Goal: Information Seeking & Learning: Learn about a topic

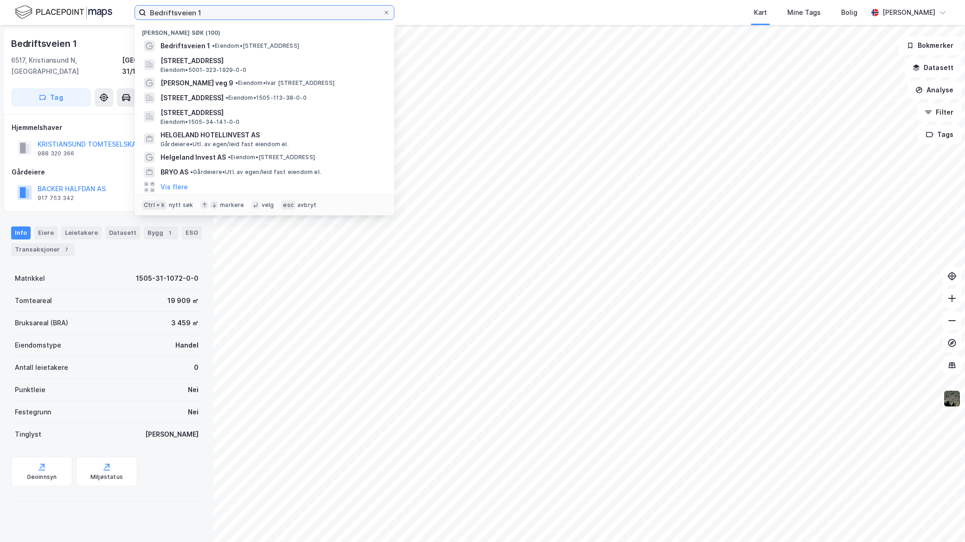
click at [228, 7] on input "Bedriftsveien 1" at bounding box center [264, 13] width 237 height 14
click at [229, 9] on input "Bedriftsveien 1" at bounding box center [264, 13] width 237 height 14
click at [230, 9] on input "Bedriftsveien 1" at bounding box center [264, 13] width 237 height 14
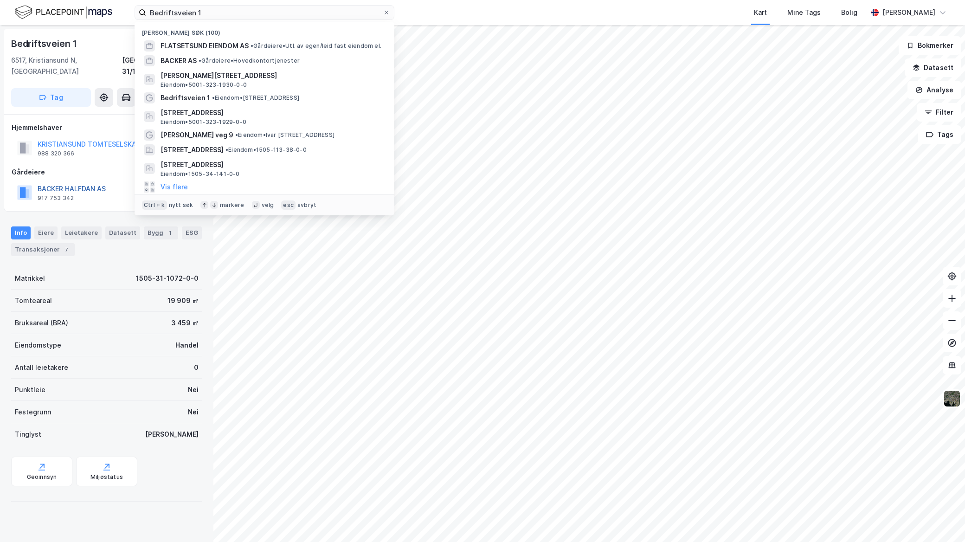
click at [0, 0] on button "BACKER HALFDAN AS" at bounding box center [0, 0] width 0 height 0
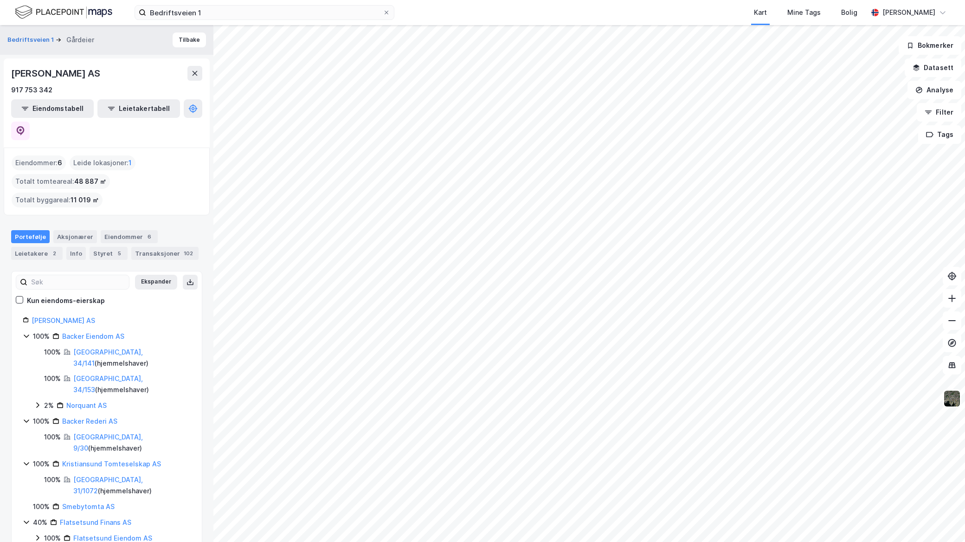
drag, startPoint x: 111, startPoint y: 73, endPoint x: 1, endPoint y: 65, distance: 110.3
click at [1, 65] on div "Bedriftsveien 1 Gårdeier Tilbake HALFDAN BACKER AS 917 753 342 Eiendomstabell L…" at bounding box center [106, 283] width 213 height 517
click at [219, 15] on input "Bedriftsveien 1" at bounding box center [264, 13] width 237 height 14
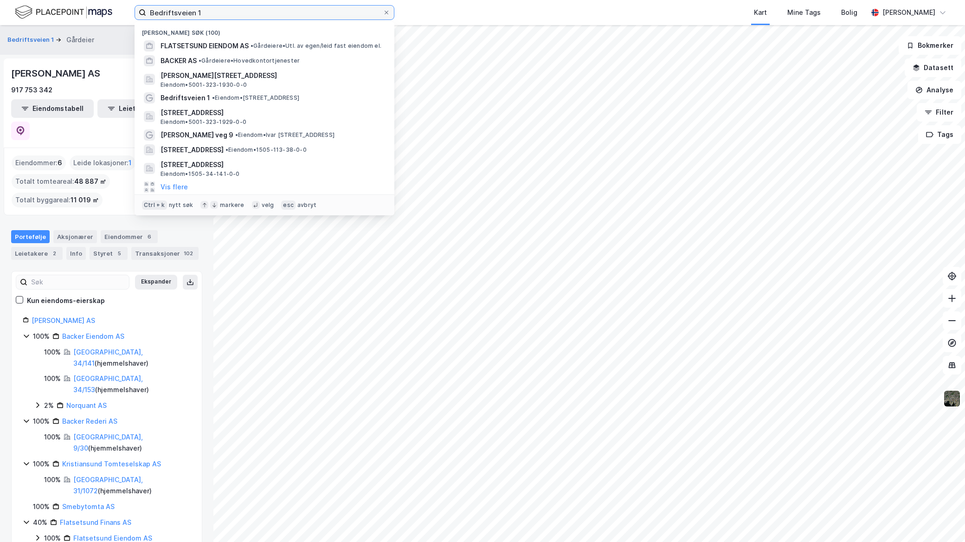
click at [219, 15] on input "Bedriftsveien 1" at bounding box center [264, 13] width 237 height 14
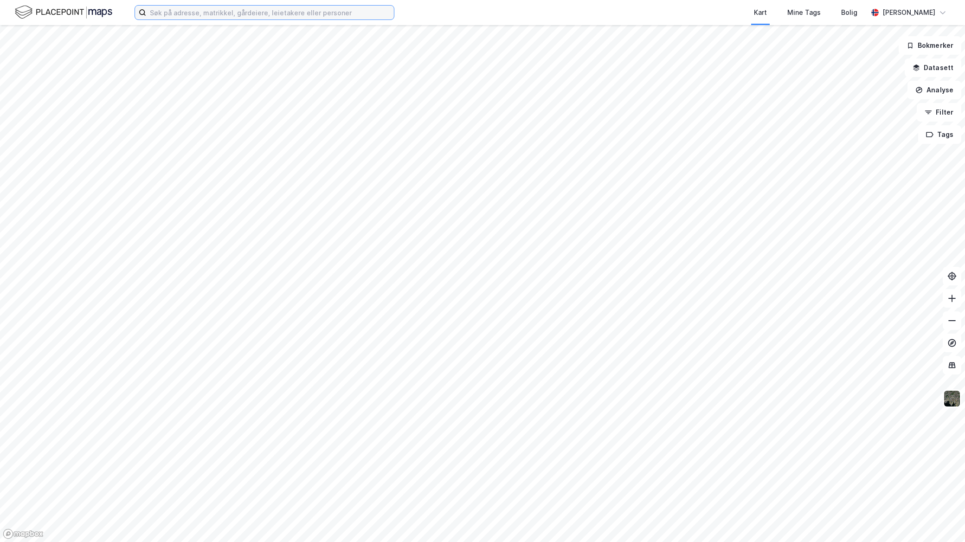
click at [237, 12] on input at bounding box center [270, 13] width 248 height 14
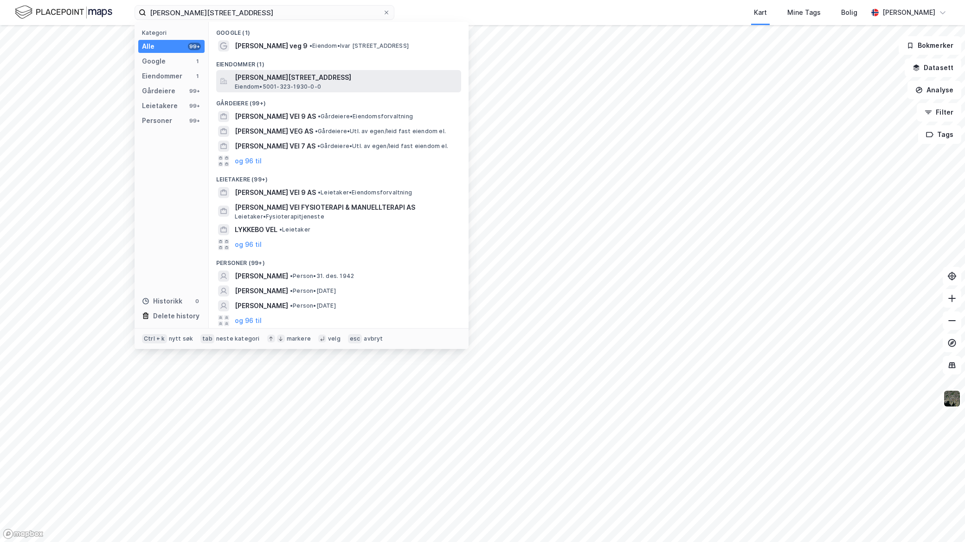
click at [303, 78] on span "[PERSON_NAME][STREET_ADDRESS]" at bounding box center [346, 77] width 223 height 11
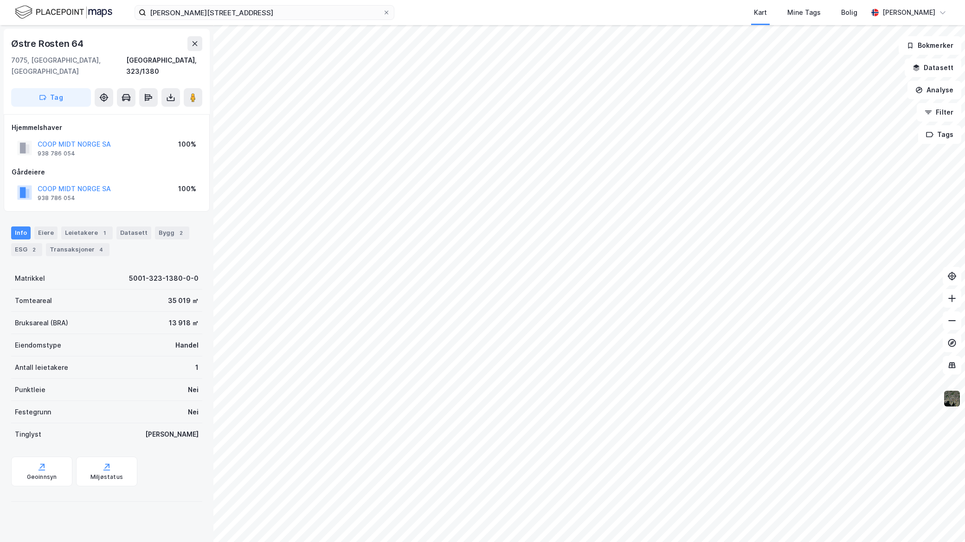
click at [657, 15] on div "Ivar lykkes vei 9 Kart Mine Tags Bolig Mathias Aksnes Østre Rosten 64 7075, Til…" at bounding box center [482, 271] width 965 height 542
click at [194, 46] on icon at bounding box center [194, 43] width 7 height 7
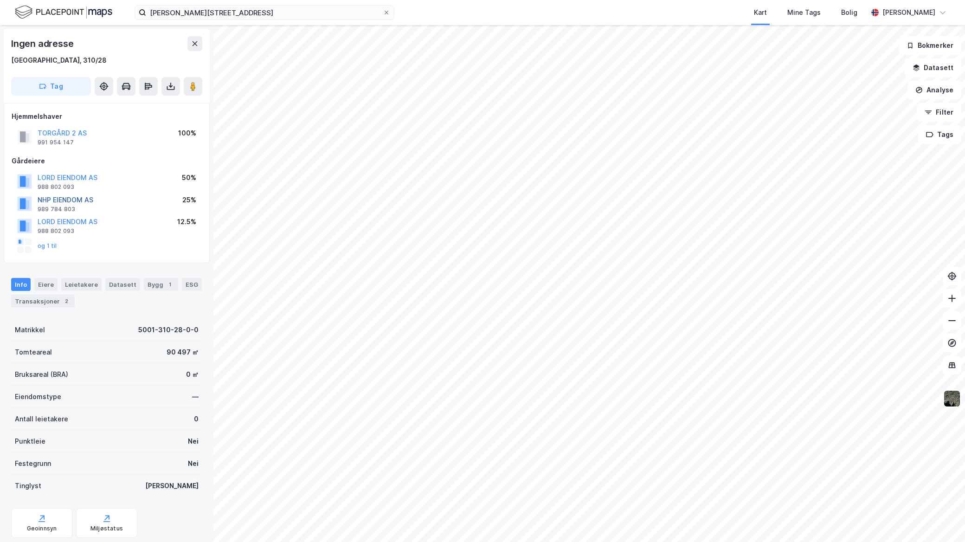
click at [0, 0] on button "NHP EIENDOM AS" at bounding box center [0, 0] width 0 height 0
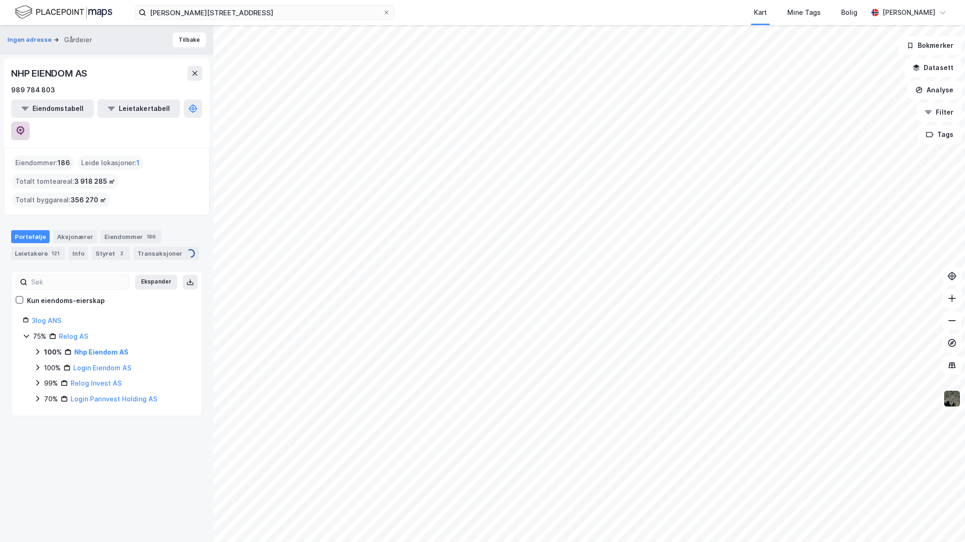
click at [25, 126] on icon at bounding box center [20, 130] width 9 height 9
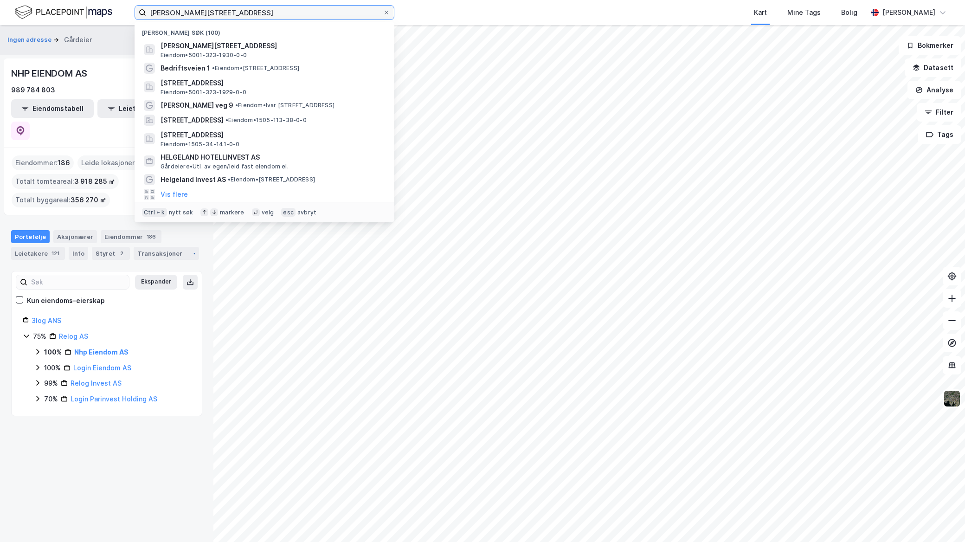
click at [230, 11] on input "Ivar lykkes vei 9" at bounding box center [264, 13] width 237 height 14
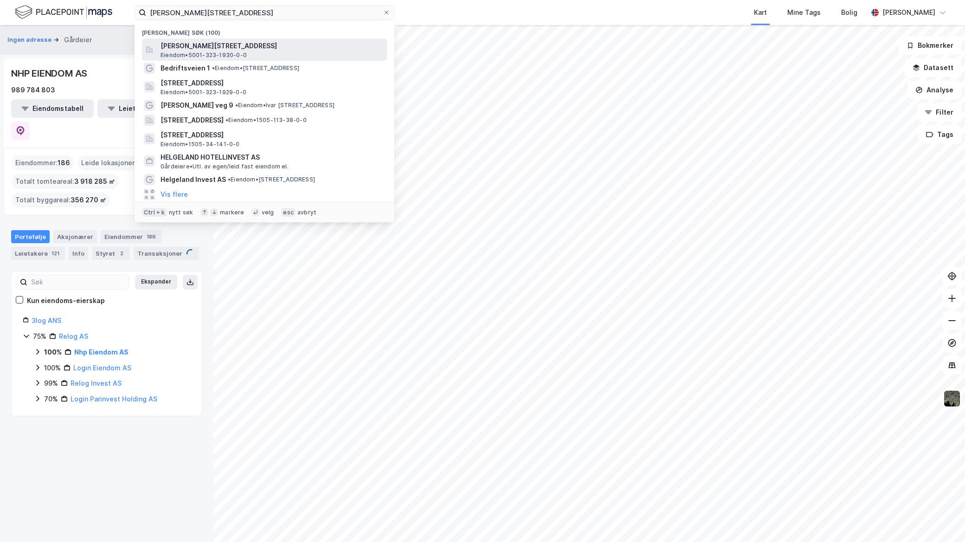
click at [239, 39] on div "Ivar Lykkes veg 9, 7075, TILLER, TRONDHEIM Eiendom • 5001-323-1930-0-0" at bounding box center [264, 50] width 245 height 22
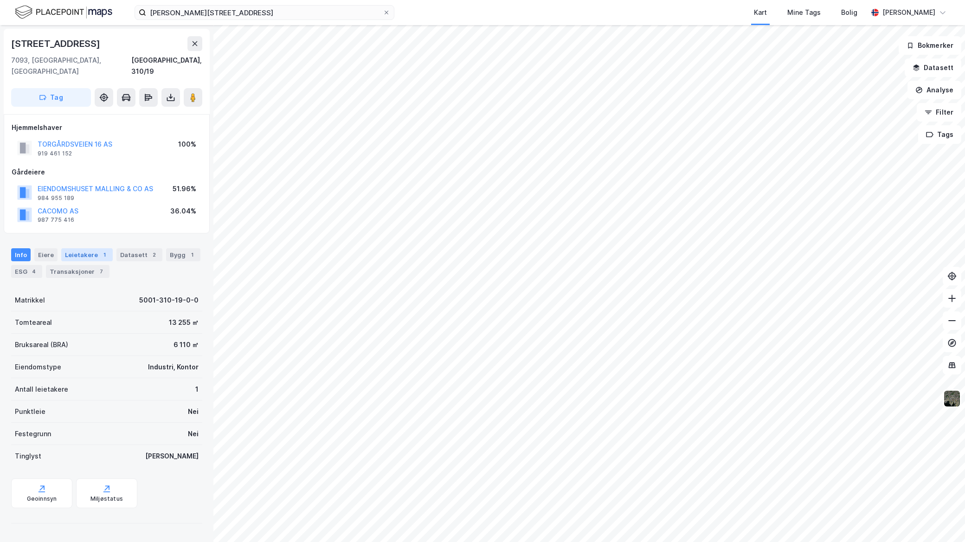
click at [89, 248] on div "Leietakere 1" at bounding box center [87, 254] width 52 height 13
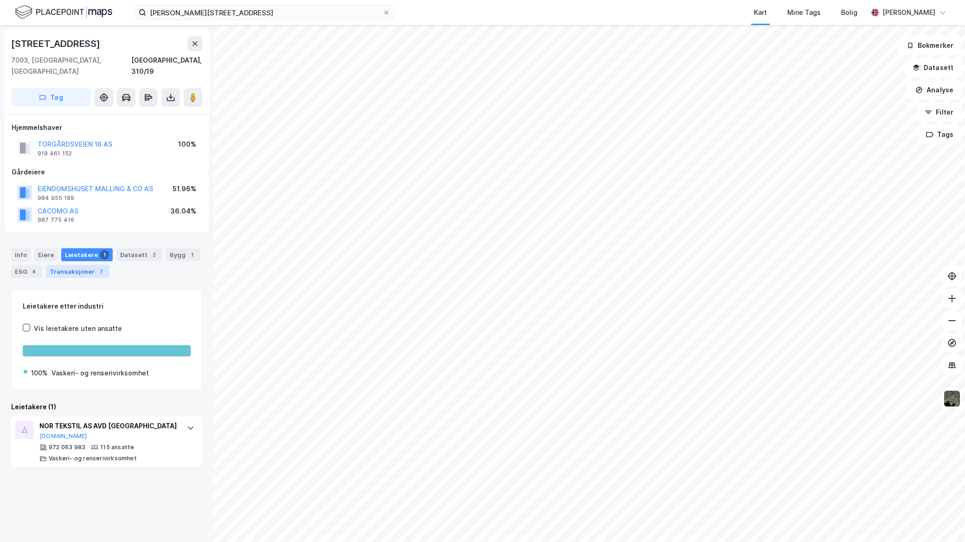
click at [84, 265] on div "Transaksjoner 7" at bounding box center [78, 271] width 64 height 13
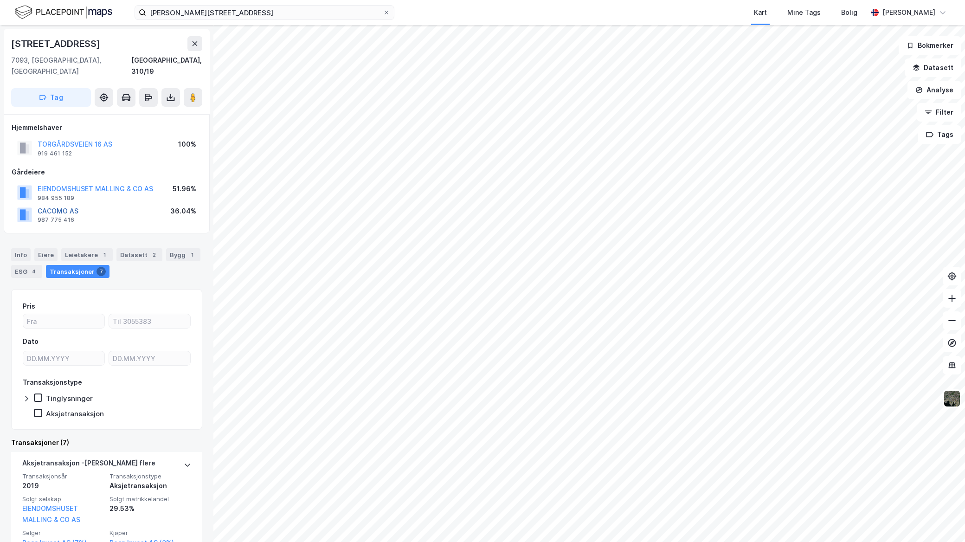
drag, startPoint x: 71, startPoint y: 197, endPoint x: 68, endPoint y: 201, distance: 5.7
click at [0, 0] on button "CACOMO AS" at bounding box center [0, 0] width 0 height 0
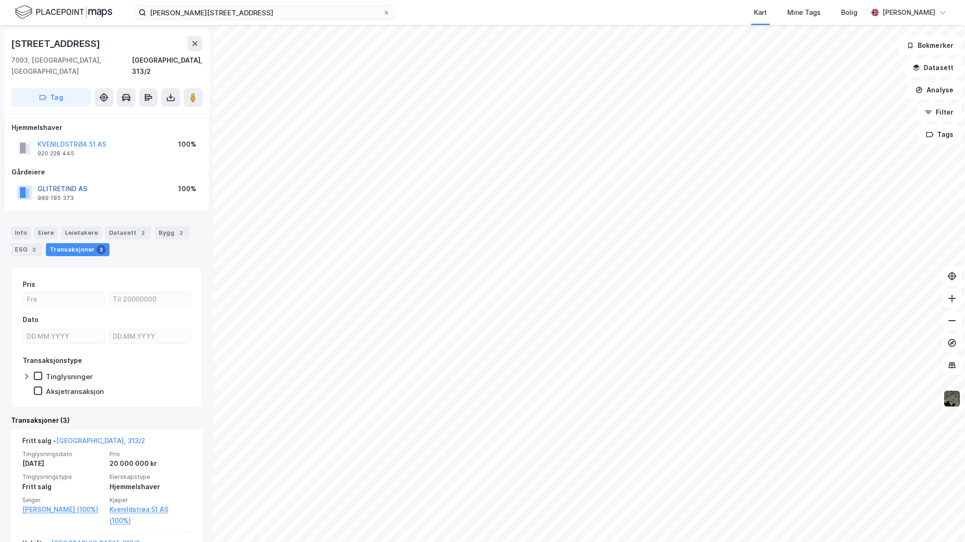
click at [0, 0] on button "GLITRETIND AS" at bounding box center [0, 0] width 0 height 0
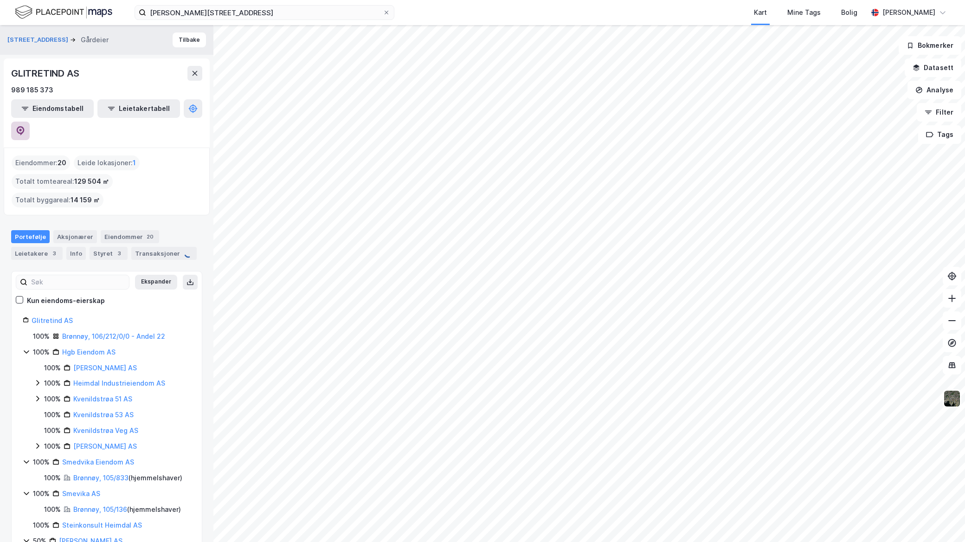
click at [30, 122] on button at bounding box center [20, 131] width 19 height 19
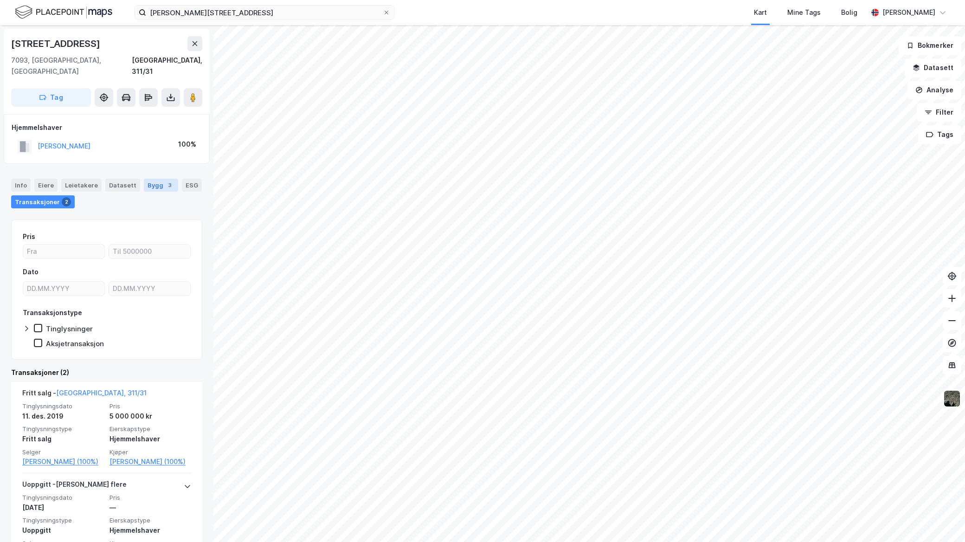
click at [162, 179] on div "Bygg 3" at bounding box center [161, 185] width 34 height 13
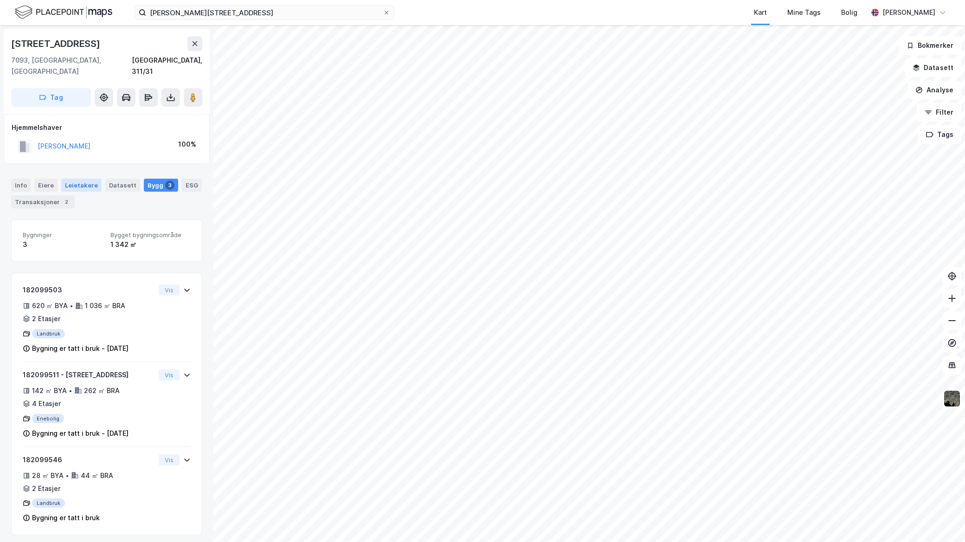
click at [67, 179] on div "Leietakere" at bounding box center [81, 185] width 40 height 13
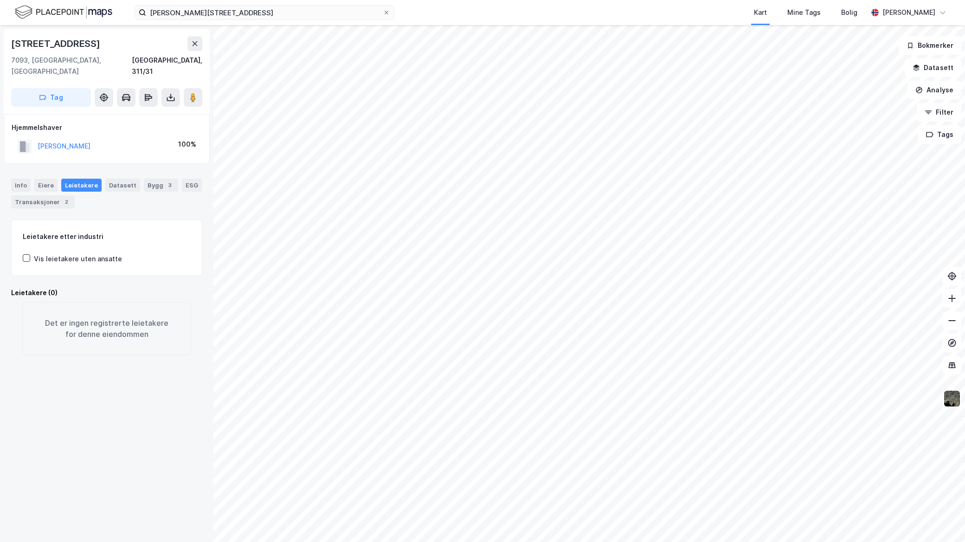
click at [59, 141] on div "TØTDAL TOVE" at bounding box center [64, 146] width 53 height 11
click at [0, 0] on button "TØTDAL TOVE" at bounding box center [0, 0] width 0 height 0
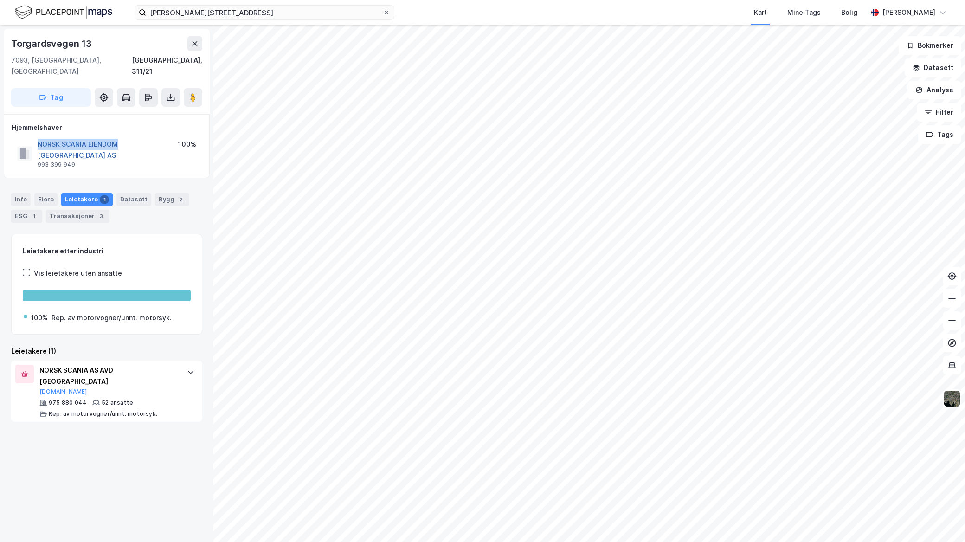
drag, startPoint x: 26, startPoint y: 133, endPoint x: 116, endPoint y: 133, distance: 89.6
click at [116, 139] on div "NORSK SCANIA EIENDOM TRONDHEIM AS 993 399 949" at bounding box center [97, 154] width 161 height 30
copy button "NORSK SCANIA EIENDOM"
click at [153, 139] on div "NORSK SCANIA EIENDOM TRONDHEIM AS" at bounding box center [108, 150] width 141 height 22
click at [0, 0] on button "NORSK SCANIA EIENDOM TRONDHEIM AS" at bounding box center [0, 0] width 0 height 0
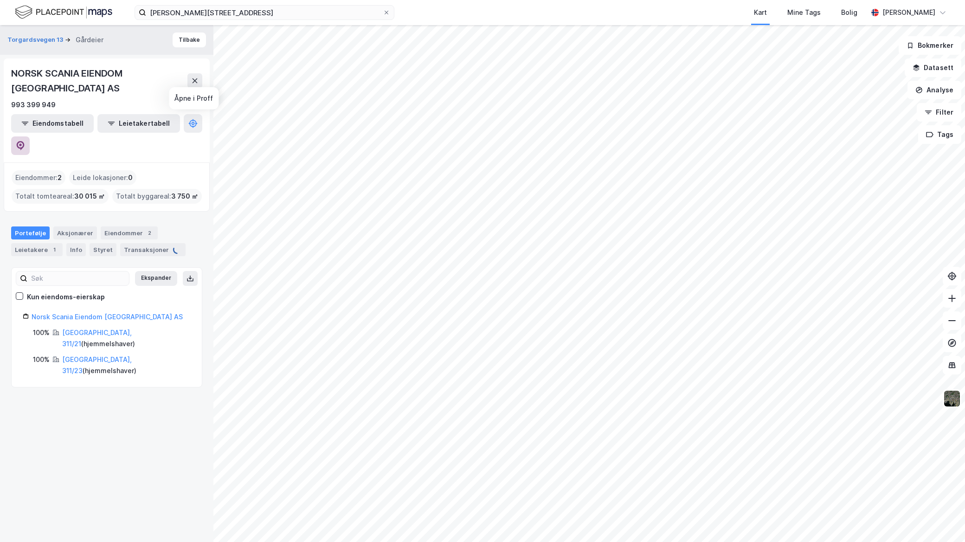
click at [25, 141] on icon at bounding box center [21, 145] width 8 height 9
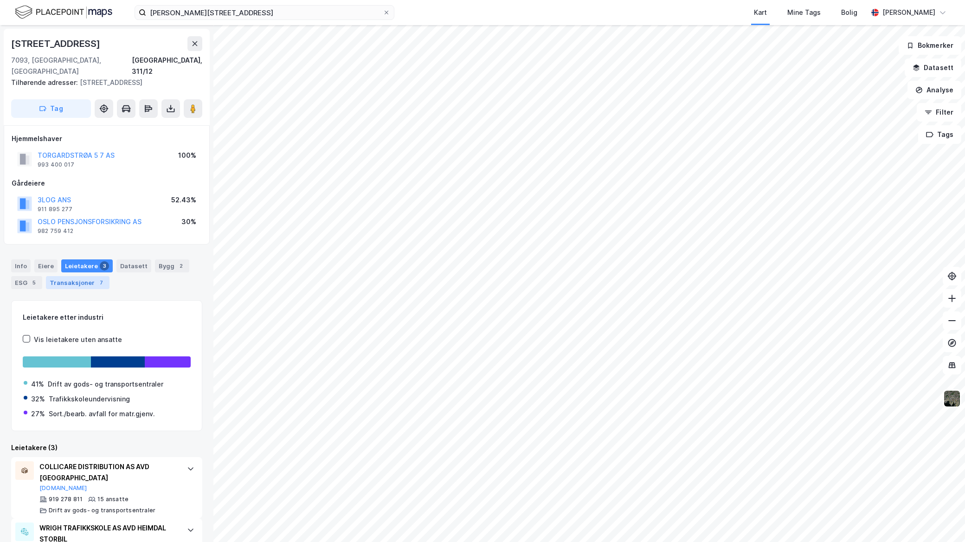
click at [97, 278] on div "7" at bounding box center [101, 282] width 9 height 9
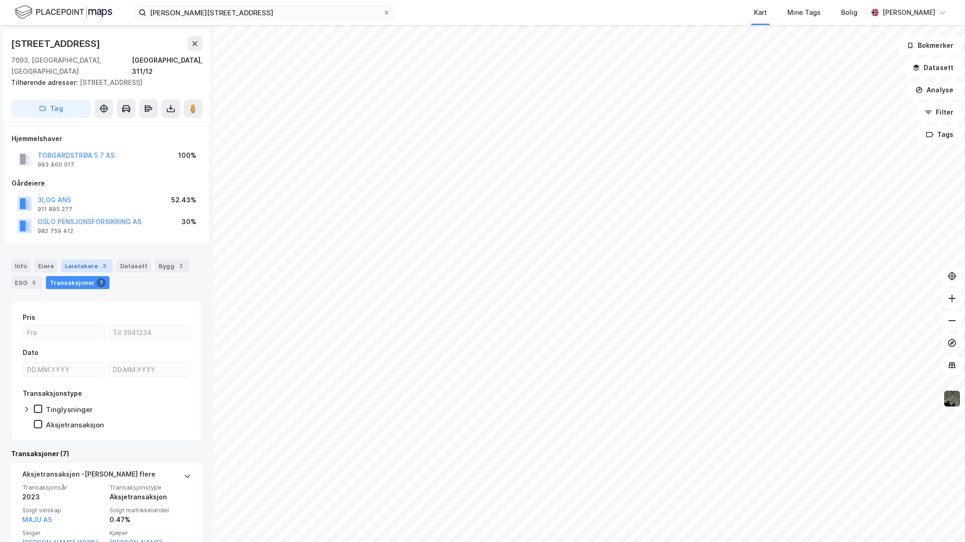
click at [99, 260] on div "Leietakere 3" at bounding box center [87, 265] width 52 height 13
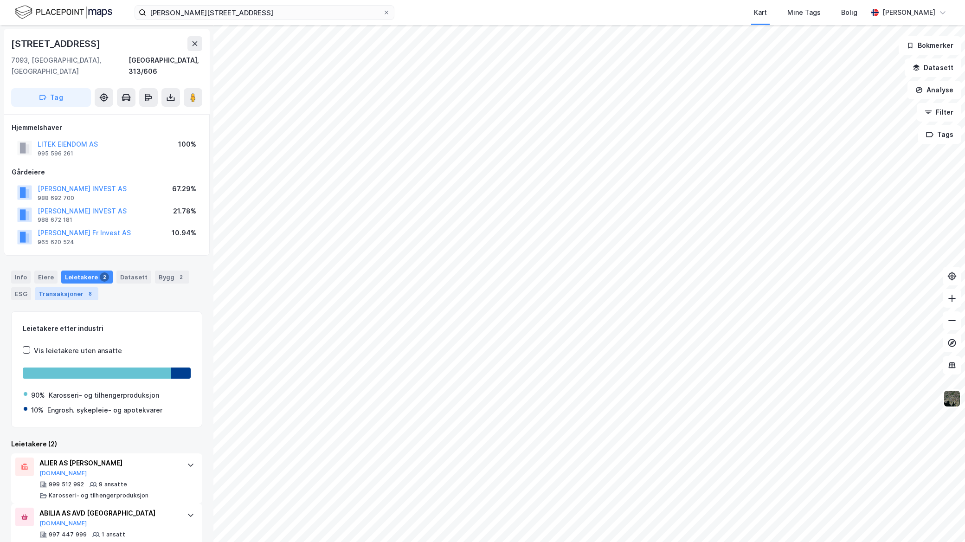
click at [85, 289] on div "8" at bounding box center [89, 293] width 9 height 9
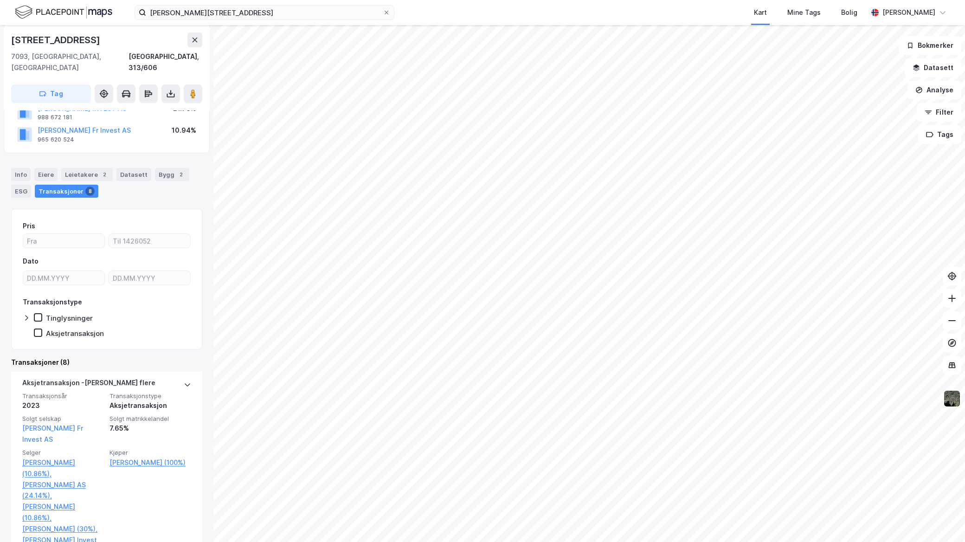
scroll to position [103, 0]
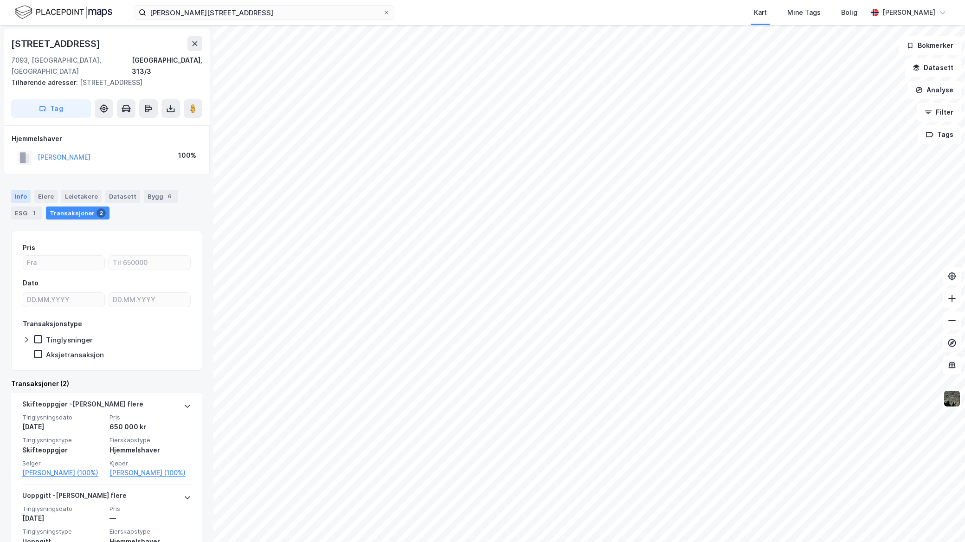
click at [19, 190] on div "Info" at bounding box center [20, 196] width 19 height 13
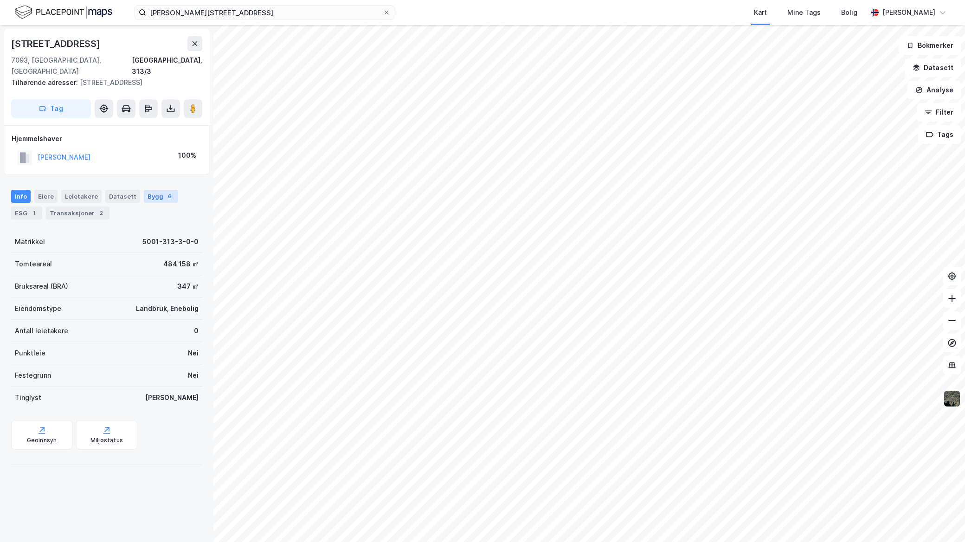
click at [165, 192] on div "6" at bounding box center [169, 196] width 9 height 9
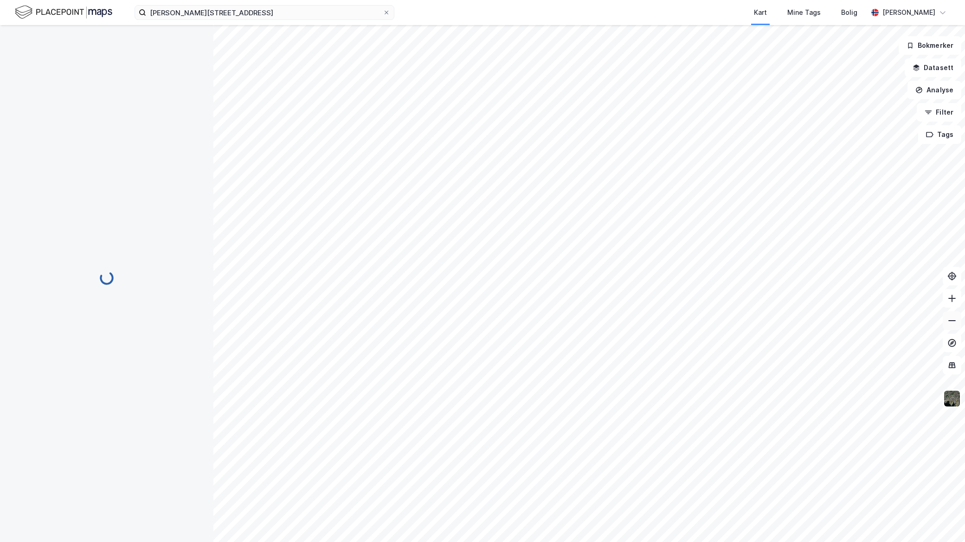
scroll to position [0, 0]
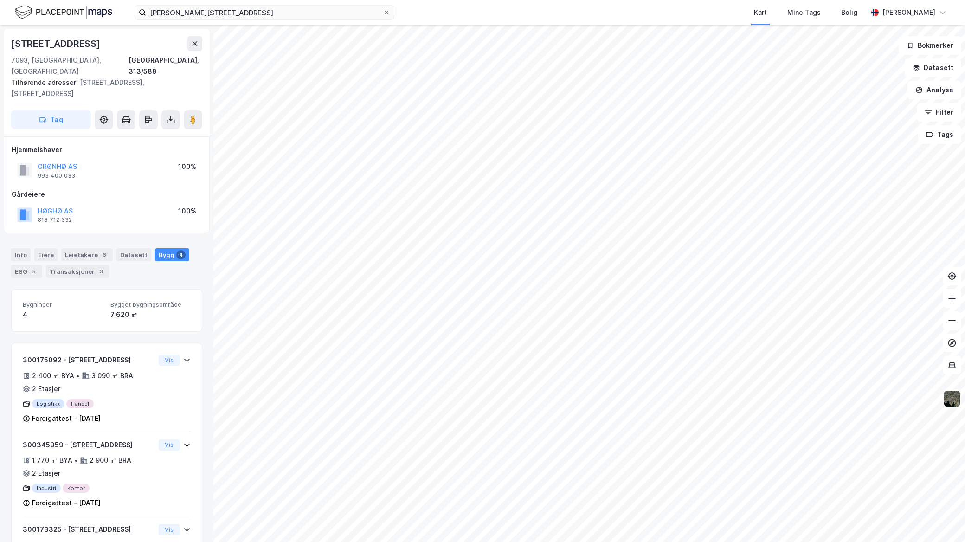
scroll to position [0, 0]
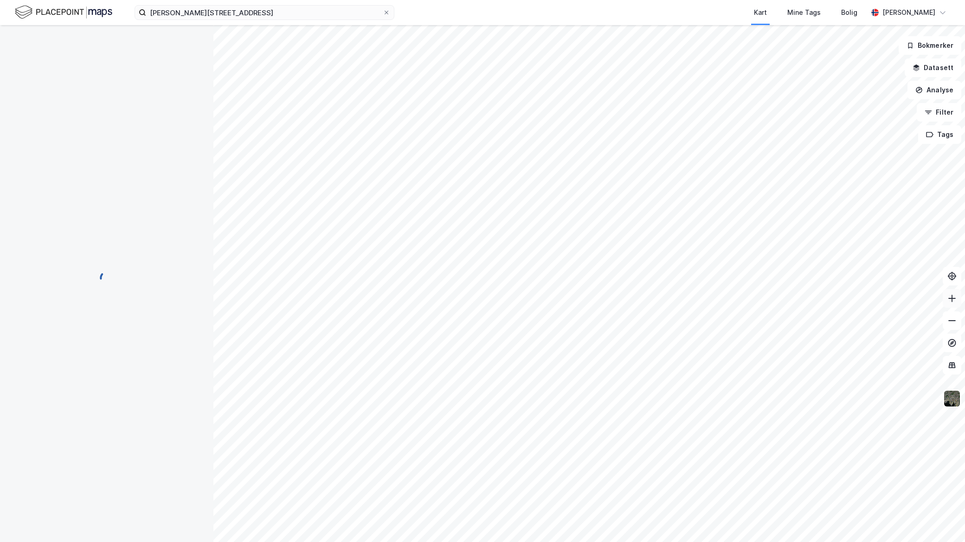
scroll to position [0, 0]
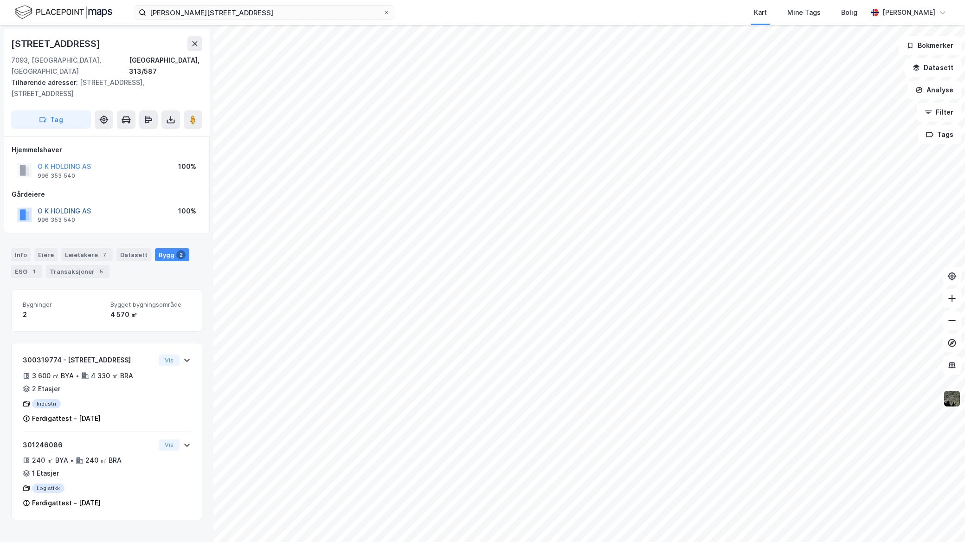
click at [0, 0] on button "O K HOLDING AS" at bounding box center [0, 0] width 0 height 0
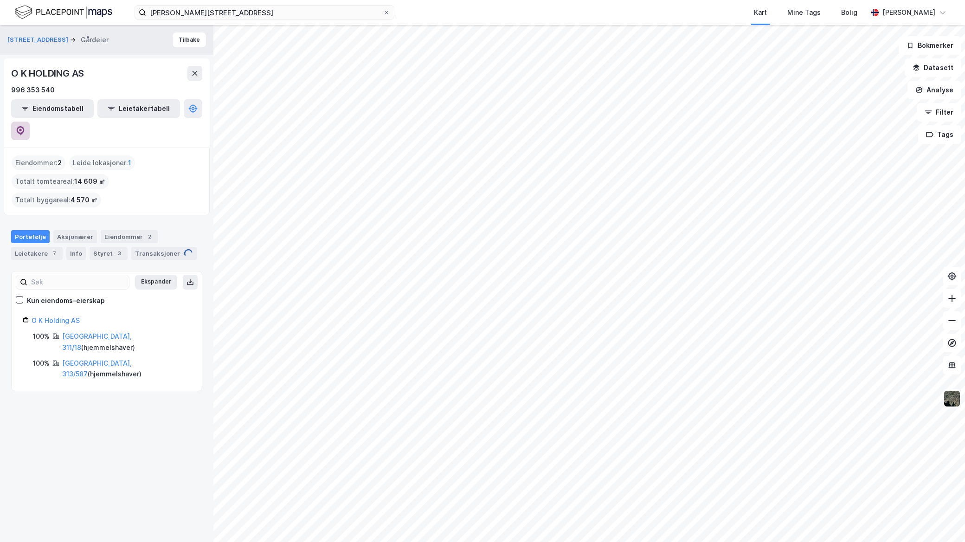
click at [30, 122] on button at bounding box center [20, 131] width 19 height 19
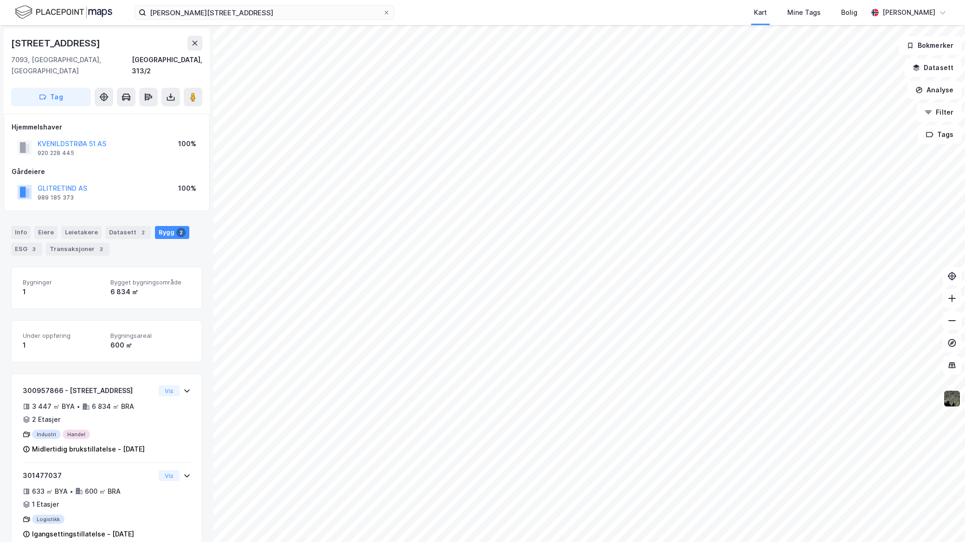
scroll to position [20, 0]
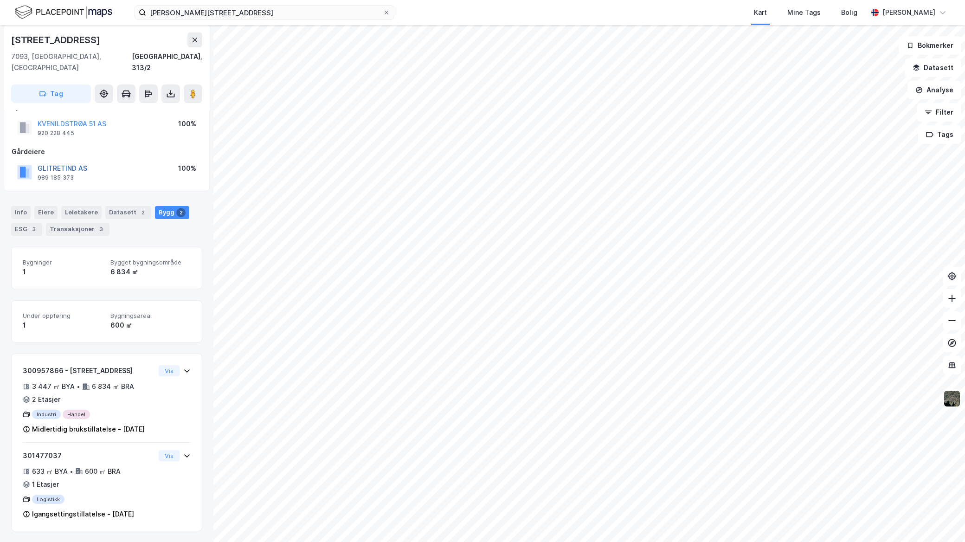
click at [0, 0] on button "GLITRETIND AS" at bounding box center [0, 0] width 0 height 0
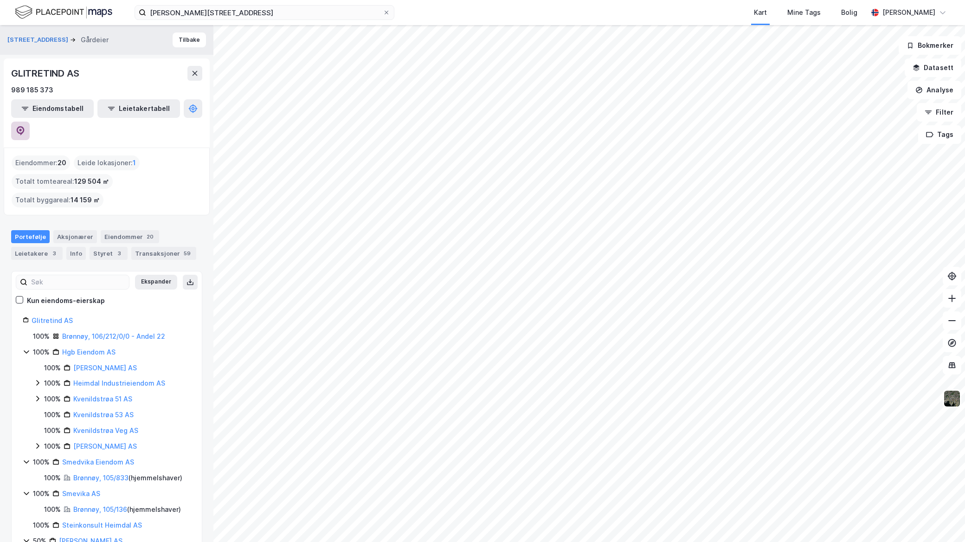
click at [30, 122] on button at bounding box center [20, 131] width 19 height 19
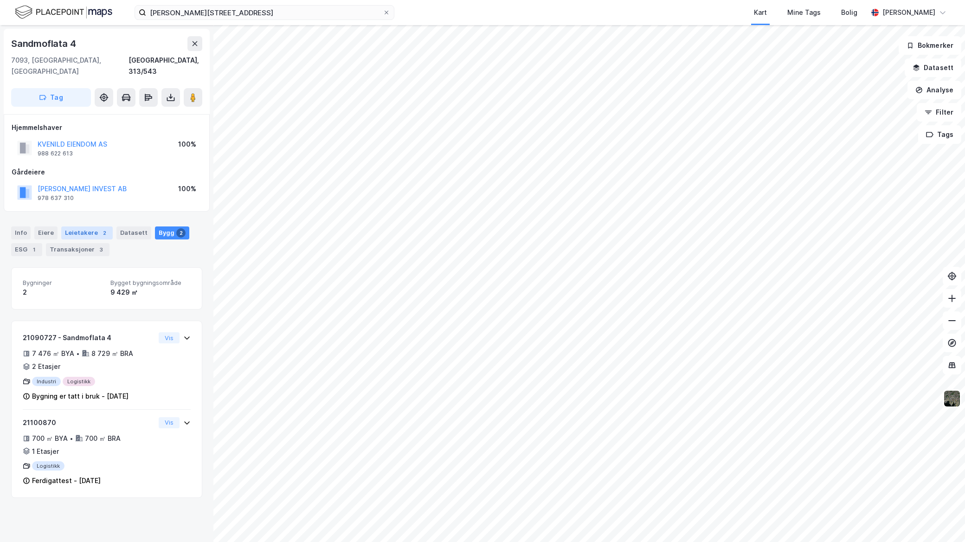
click at [85, 226] on div "Leietakere 2" at bounding box center [87, 232] width 52 height 13
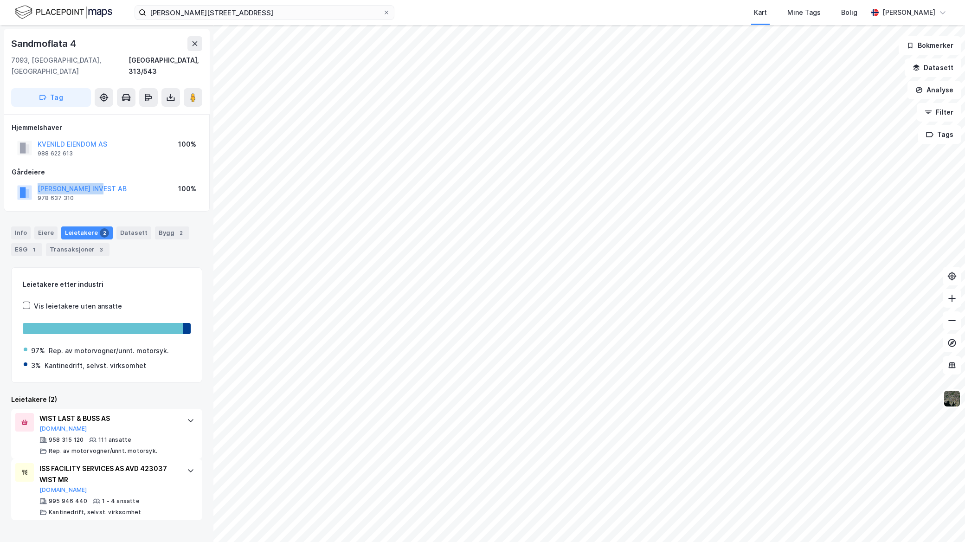
drag, startPoint x: 116, startPoint y: 179, endPoint x: 36, endPoint y: 177, distance: 79.8
click at [36, 181] on div "PERSSON INVEST AB 978 637 310 100%" at bounding box center [107, 192] width 190 height 22
copy button "PERSSON INVEST AB"
click at [97, 245] on div "3" at bounding box center [101, 249] width 9 height 9
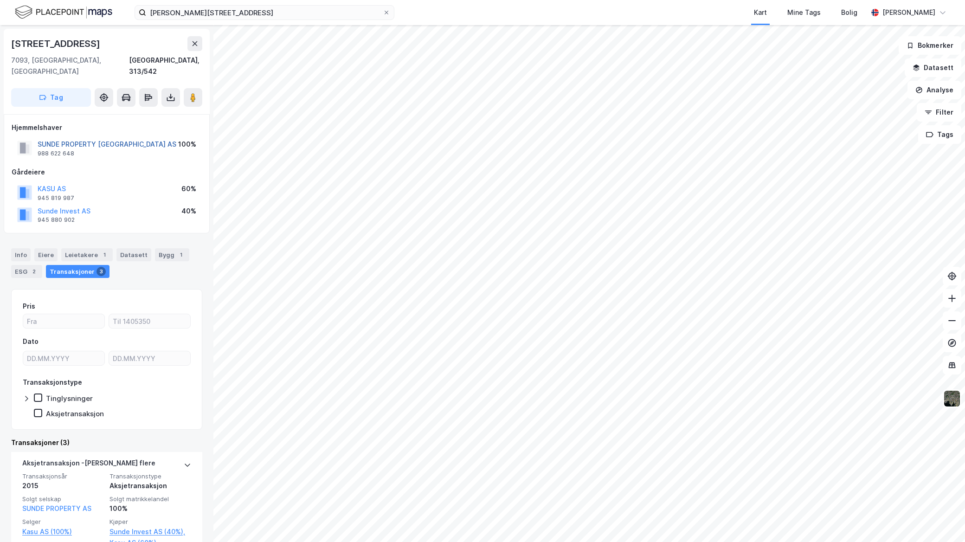
click at [0, 0] on button "SUNDE PROPERTY TRONDHEIM AS" at bounding box center [0, 0] width 0 height 0
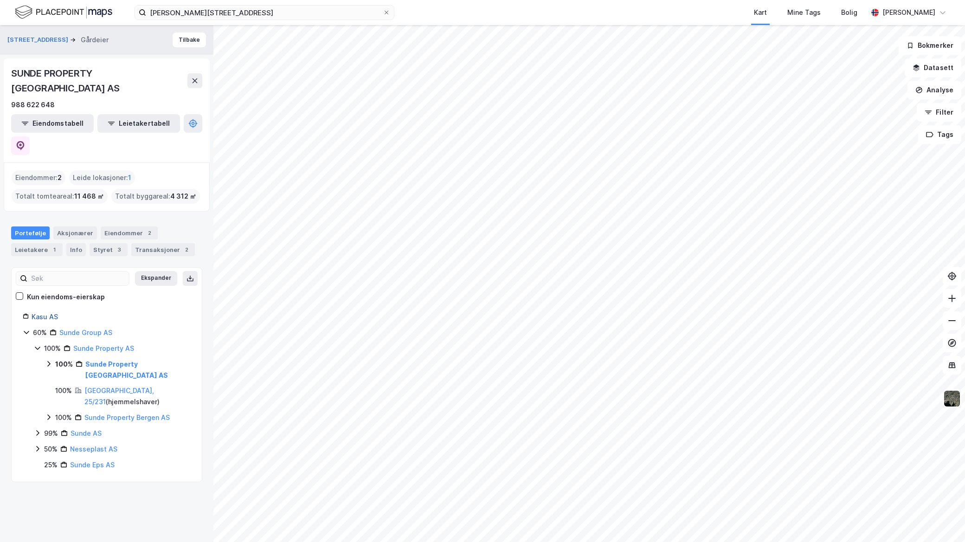
click at [37, 313] on link "Kasu AS" at bounding box center [45, 317] width 26 height 8
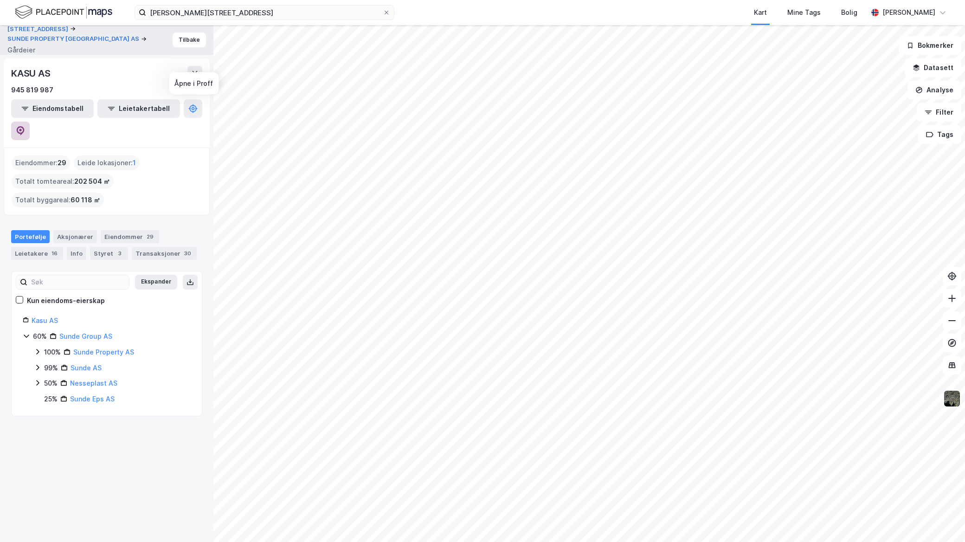
click at [30, 122] on button at bounding box center [20, 131] width 19 height 19
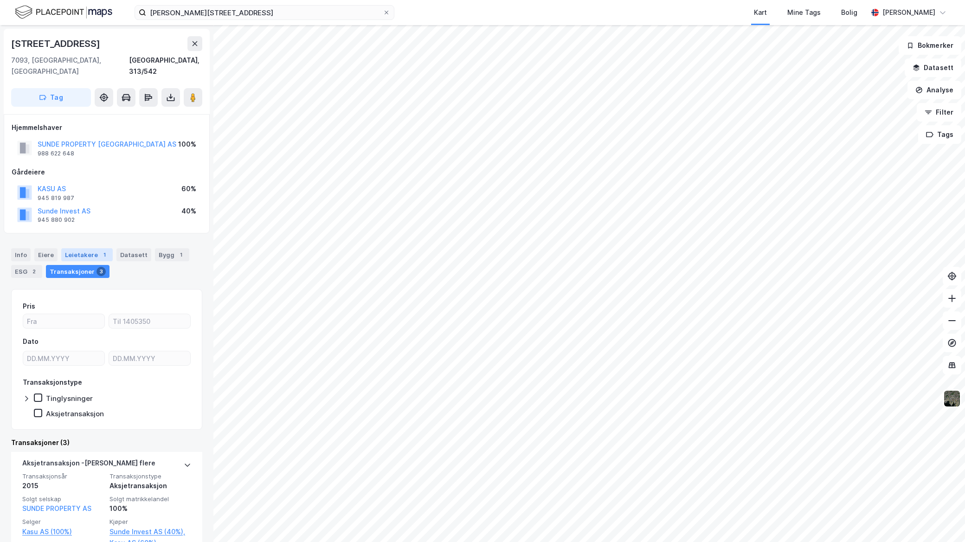
click at [82, 248] on div "Leietakere 1" at bounding box center [87, 254] width 52 height 13
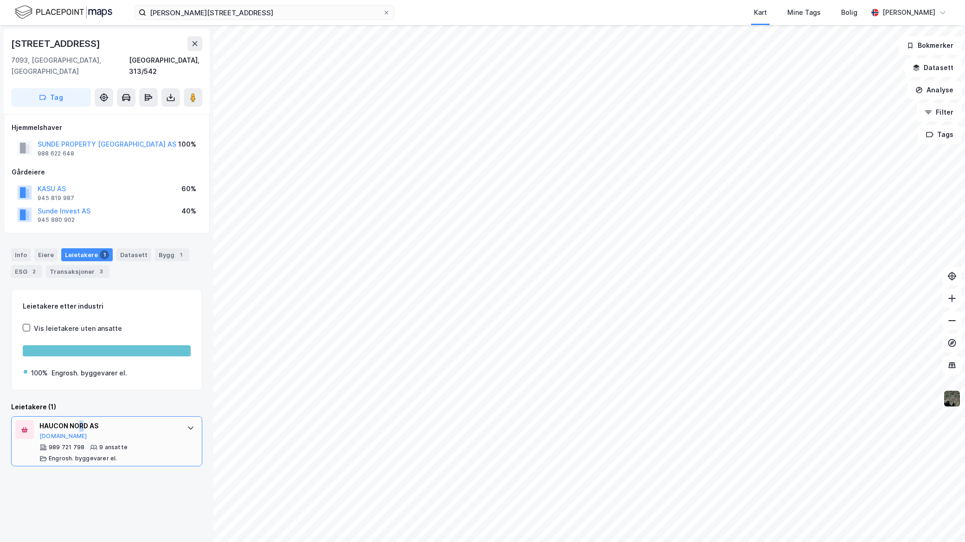
drag, startPoint x: 80, startPoint y: 421, endPoint x: 83, endPoint y: 426, distance: 5.4
click at [83, 428] on div "HAUCON NORD AS Proff.no" at bounding box center [108, 429] width 138 height 19
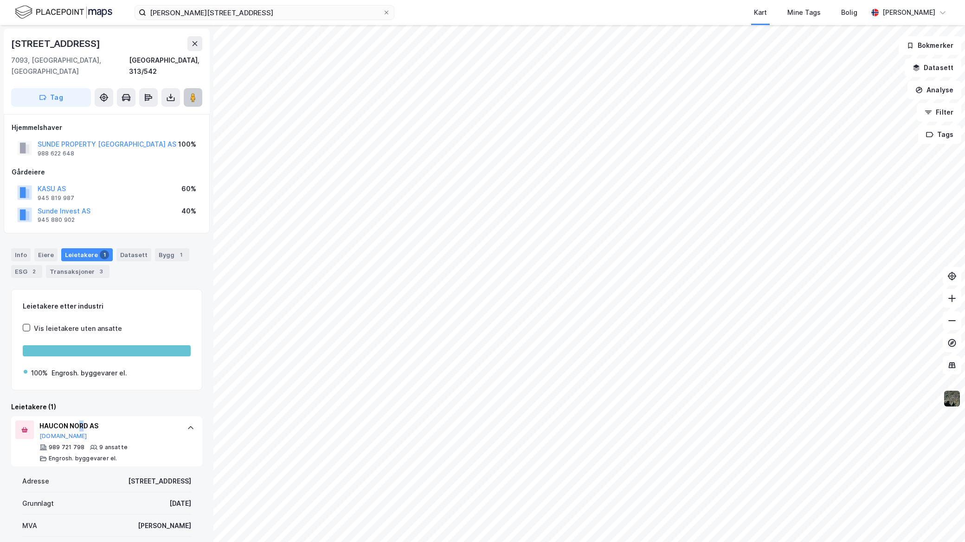
click at [195, 88] on button at bounding box center [193, 97] width 19 height 19
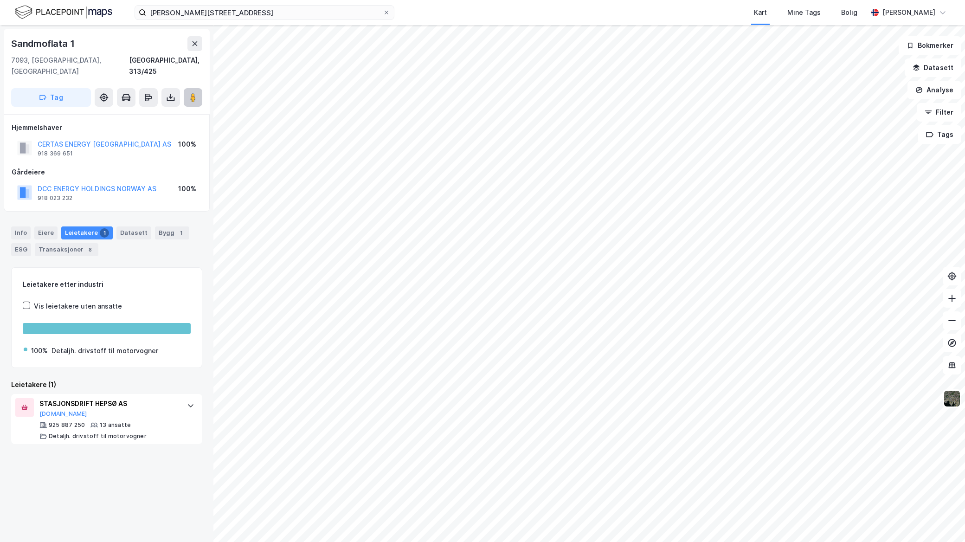
click at [195, 93] on image at bounding box center [193, 97] width 6 height 9
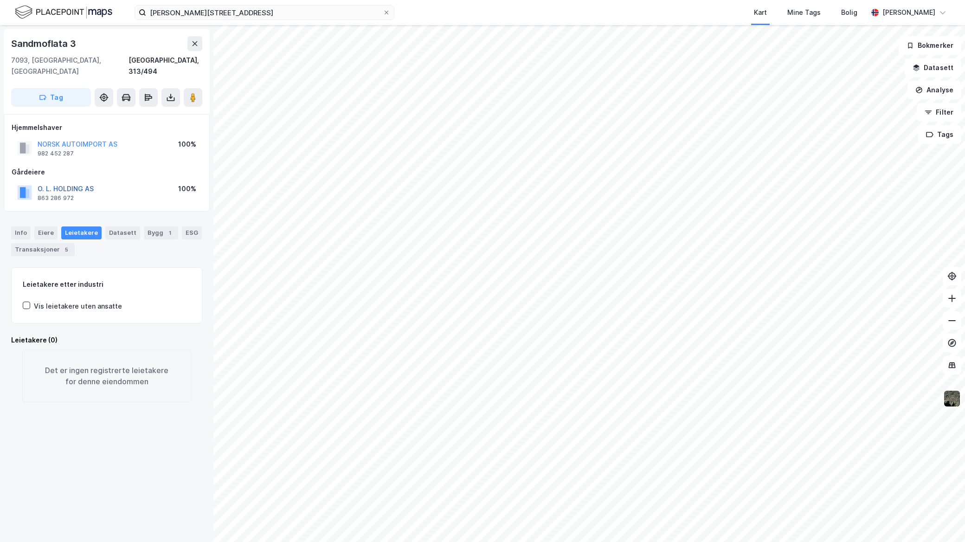
click at [0, 0] on button "O. L. HOLDING AS" at bounding box center [0, 0] width 0 height 0
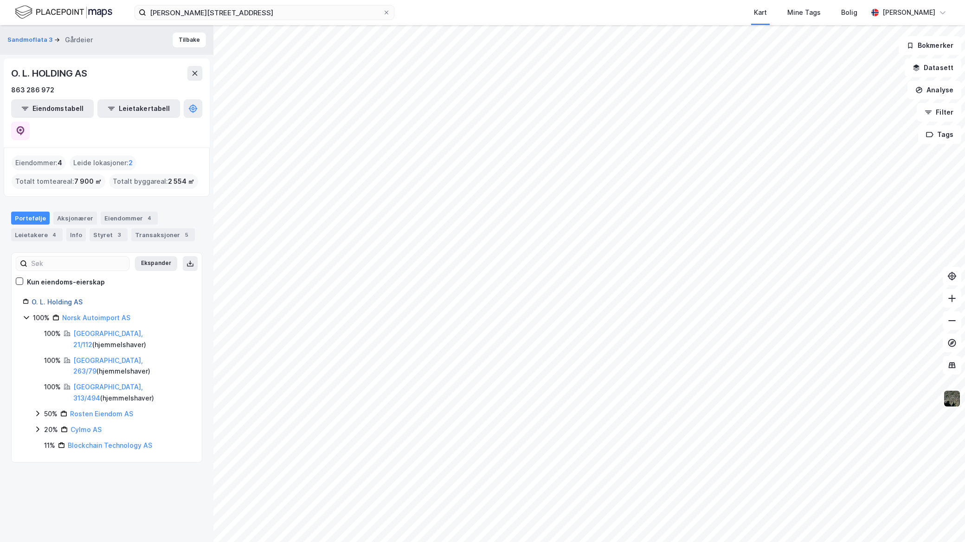
click at [63, 298] on link "O. L. Holding AS" at bounding box center [57, 302] width 51 height 8
click at [30, 122] on button at bounding box center [20, 131] width 19 height 19
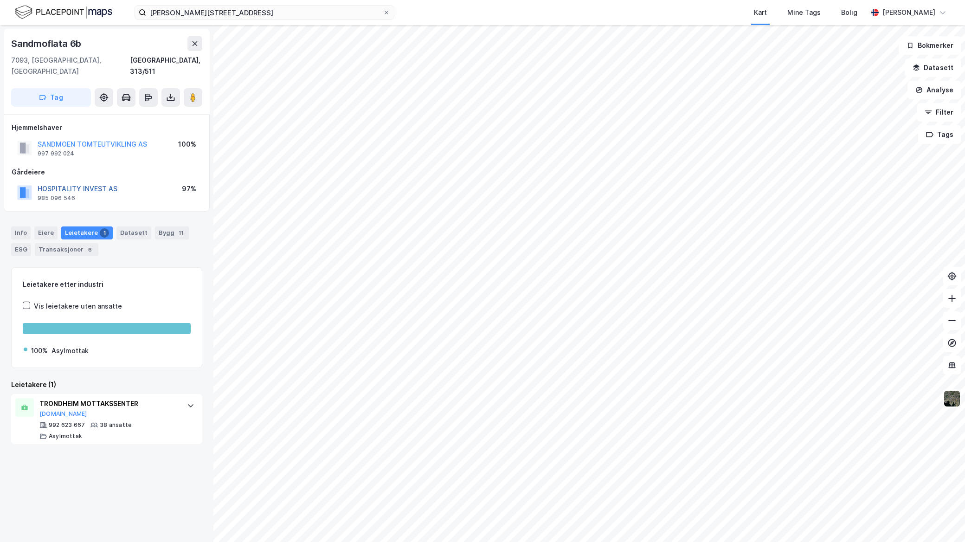
click at [0, 0] on button "HOSPITALITY INVEST AS" at bounding box center [0, 0] width 0 height 0
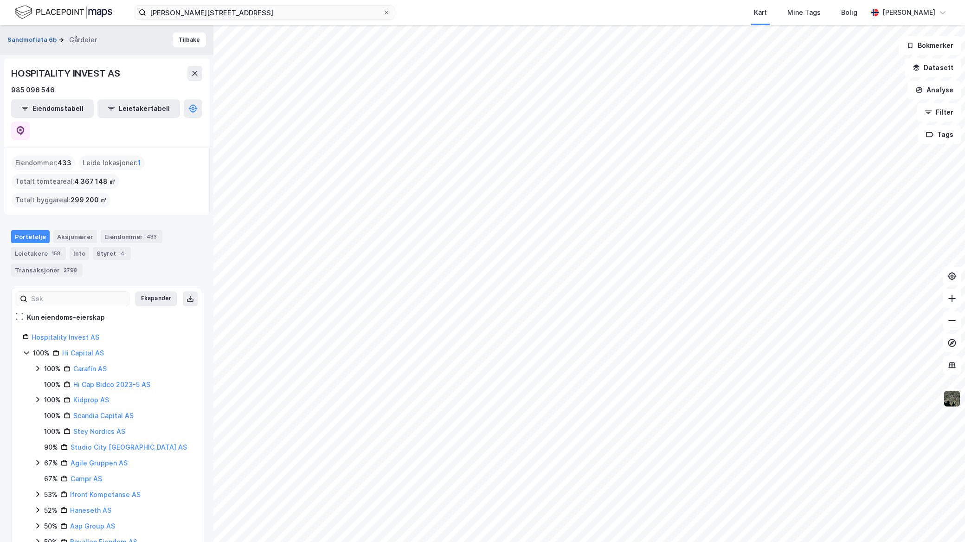
click at [22, 38] on button "Sandmoflata 6b" at bounding box center [32, 39] width 51 height 9
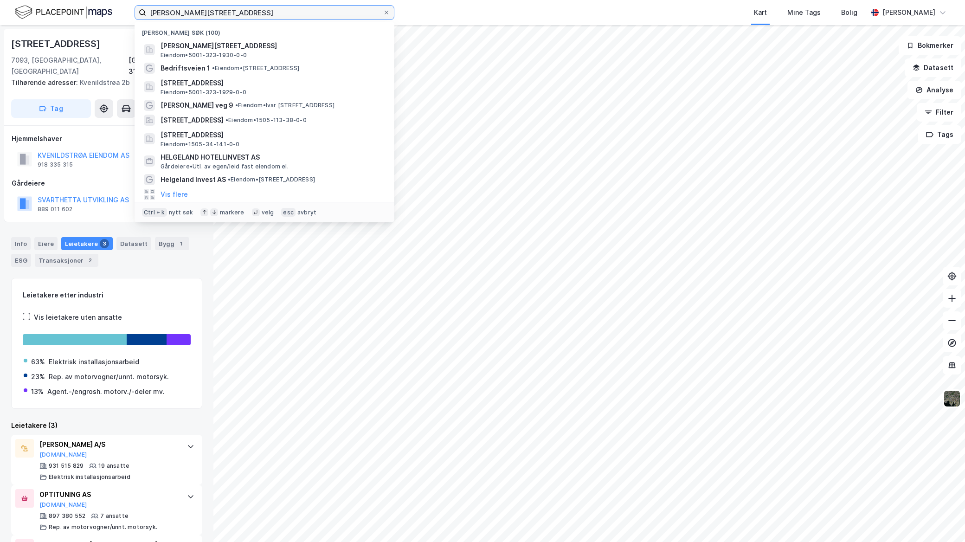
drag, startPoint x: 207, startPoint y: 9, endPoint x: 105, endPoint y: 20, distance: 102.2
click at [105, 20] on div "Ivar lykkes vei 9 Nylige søk (100) Ivar Lykkes veg 9, 7075, TILLER, TRONDHEIM E…" at bounding box center [482, 12] width 965 height 25
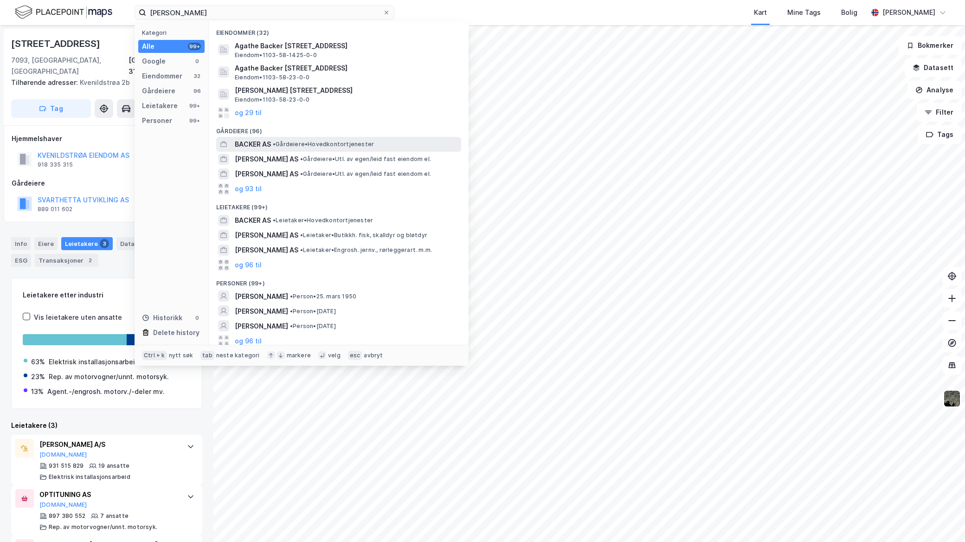
click at [322, 142] on span "• Gårdeiere • Hovedkontortjenester" at bounding box center [323, 144] width 101 height 7
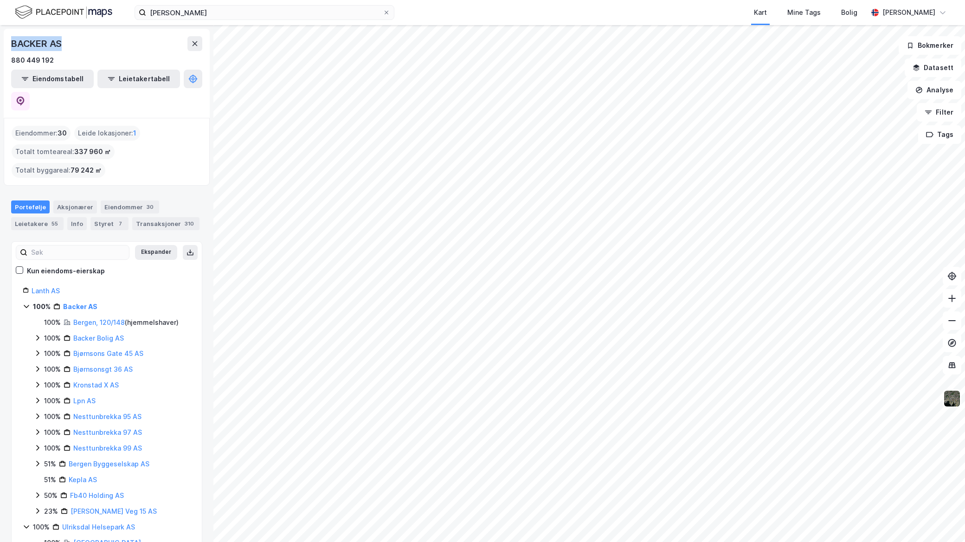
drag, startPoint x: 85, startPoint y: 47, endPoint x: -2, endPoint y: 48, distance: 87.7
click at [0, 48] on html "georg backer Kart Mine Tags Bolig Mathias Aksnes BACKER AS 880 449 192 Eiendoms…" at bounding box center [482, 271] width 965 height 542
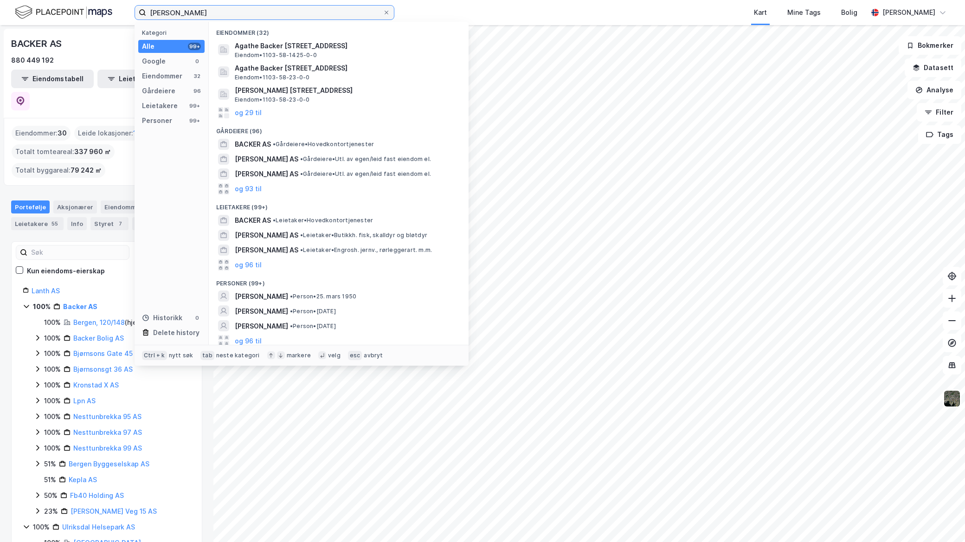
click at [229, 17] on input "georg backer" at bounding box center [264, 13] width 237 height 14
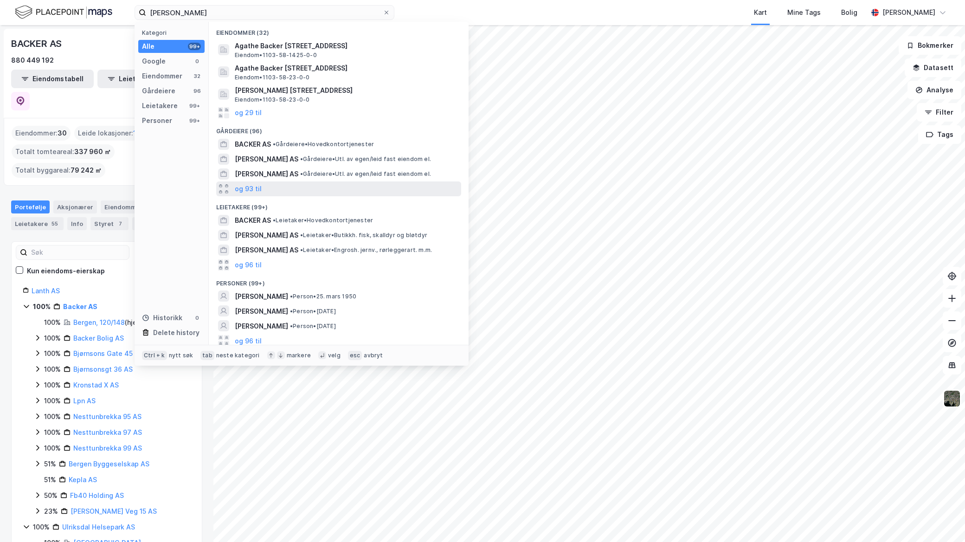
click at [318, 191] on div "og 93 til" at bounding box center [338, 188] width 245 height 15
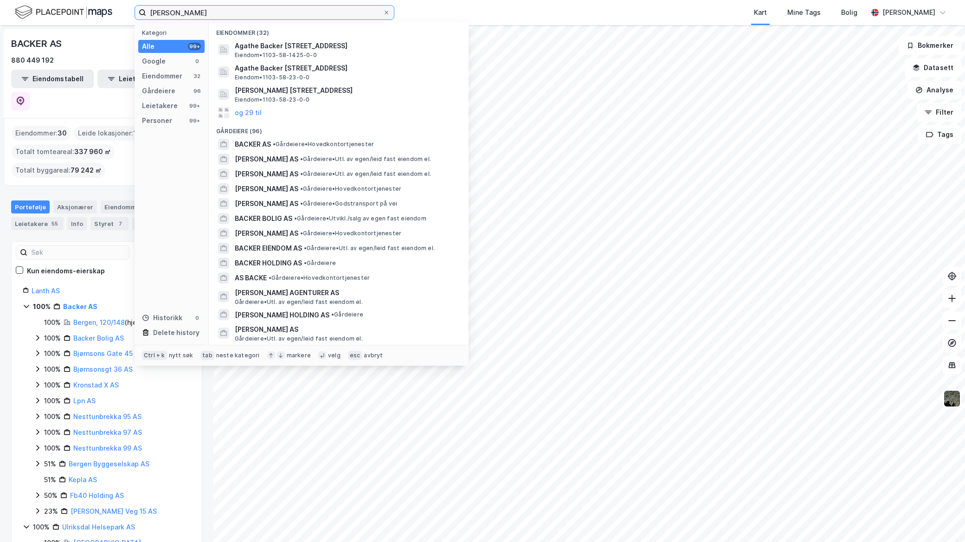
click at [227, 16] on input "georg backer" at bounding box center [264, 13] width 237 height 14
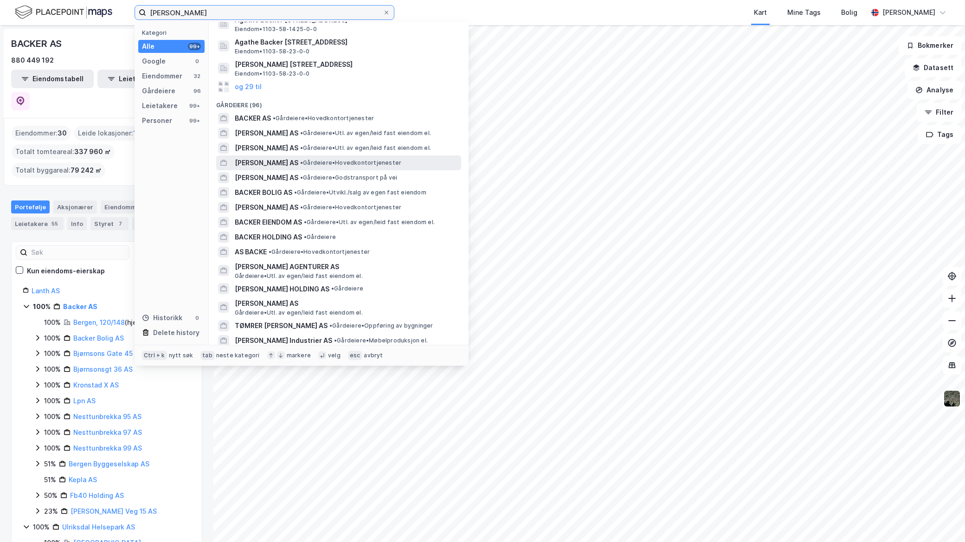
scroll to position [52, 0]
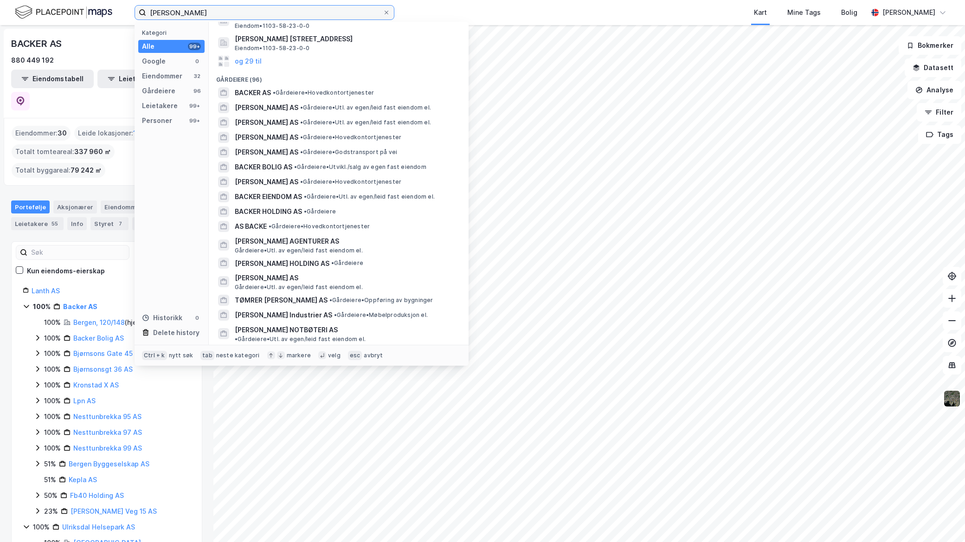
drag, startPoint x: 250, startPoint y: 8, endPoint x: 103, endPoint y: 4, distance: 146.2
click at [103, 4] on div "georg backer Kategori Alle 99+ Google 0 Eiendommer 32 Gårdeiere 96 Leietakere 9…" at bounding box center [482, 12] width 965 height 25
paste input "Flatsetsund Eiendom AS"
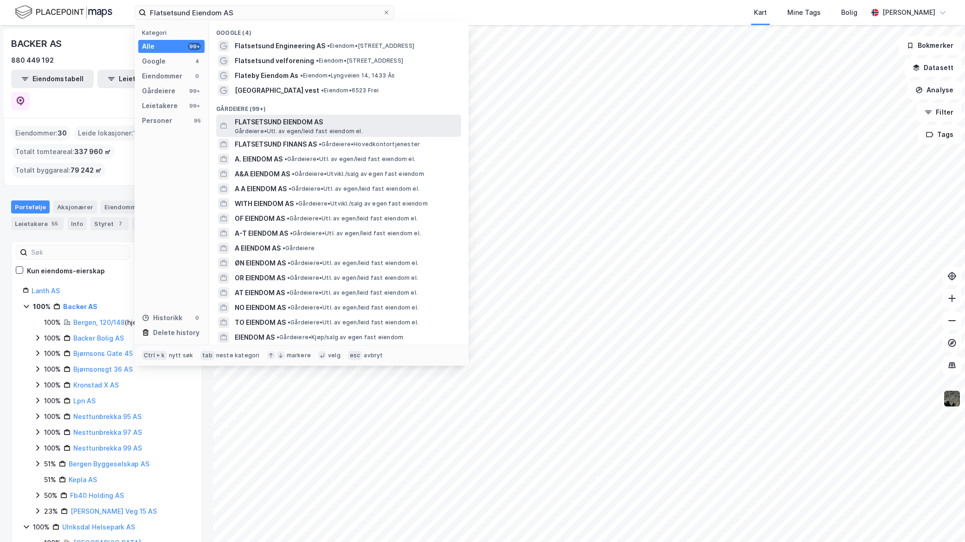
click at [324, 124] on span "FLATSETSUND EIENDOM AS" at bounding box center [346, 121] width 223 height 11
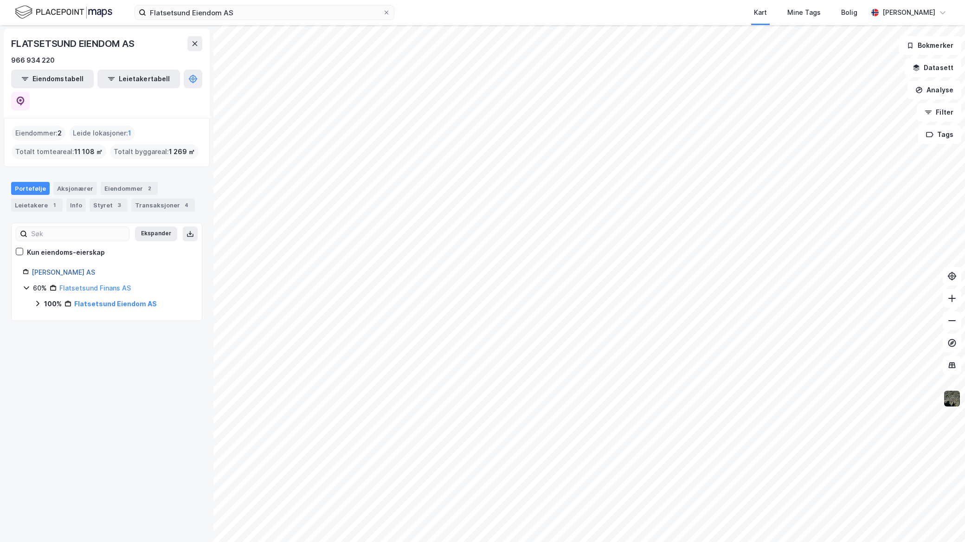
click at [54, 268] on link "Kl Finans AS" at bounding box center [64, 272] width 64 height 8
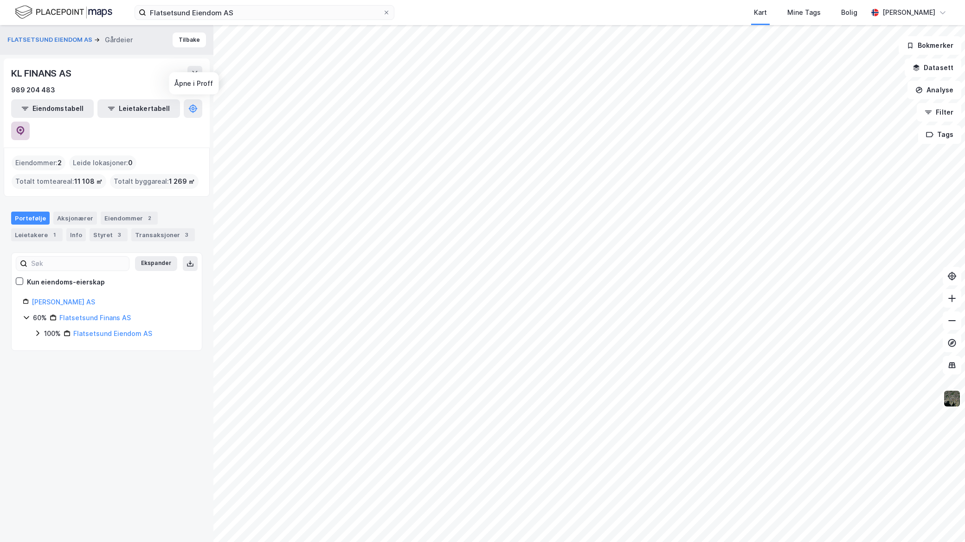
click at [30, 122] on button at bounding box center [20, 131] width 19 height 19
click at [254, 17] on input "Flatsetsund Eiendom AS" at bounding box center [264, 13] width 237 height 14
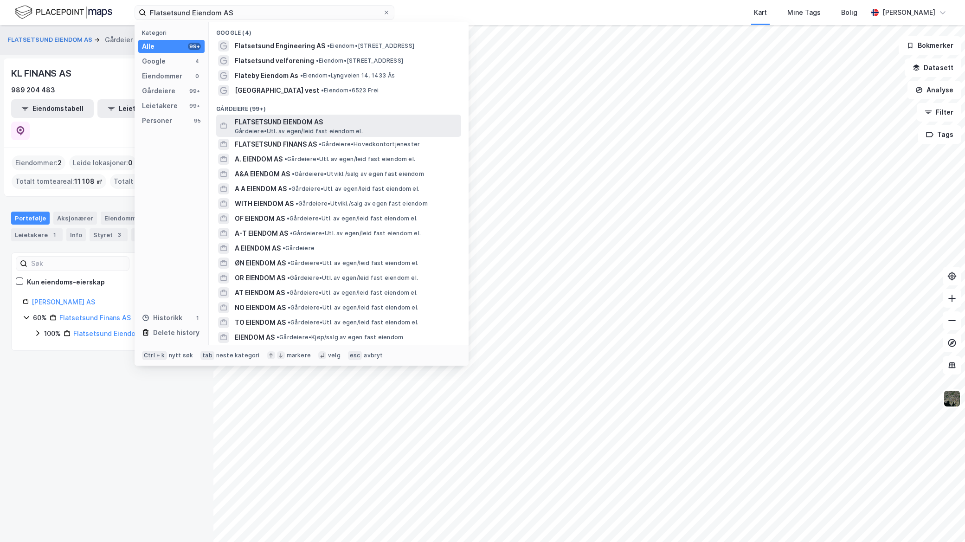
click at [288, 129] on span "Gårdeiere • Utl. av egen/leid fast eiendom el." at bounding box center [299, 131] width 128 height 7
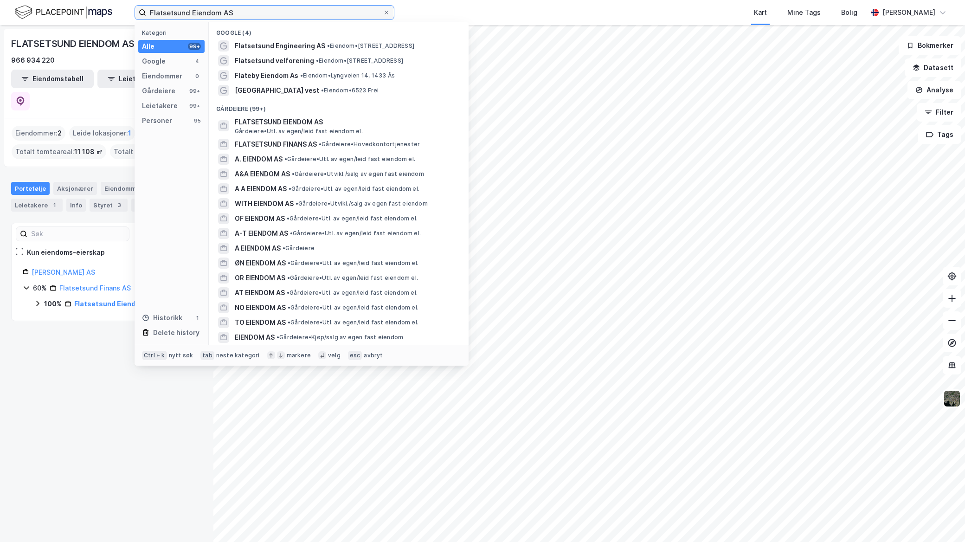
click at [268, 15] on input "Flatsetsund Eiendom AS" at bounding box center [264, 13] width 237 height 14
click at [290, 42] on span "Flatsetsund Engineering AS" at bounding box center [280, 45] width 90 height 11
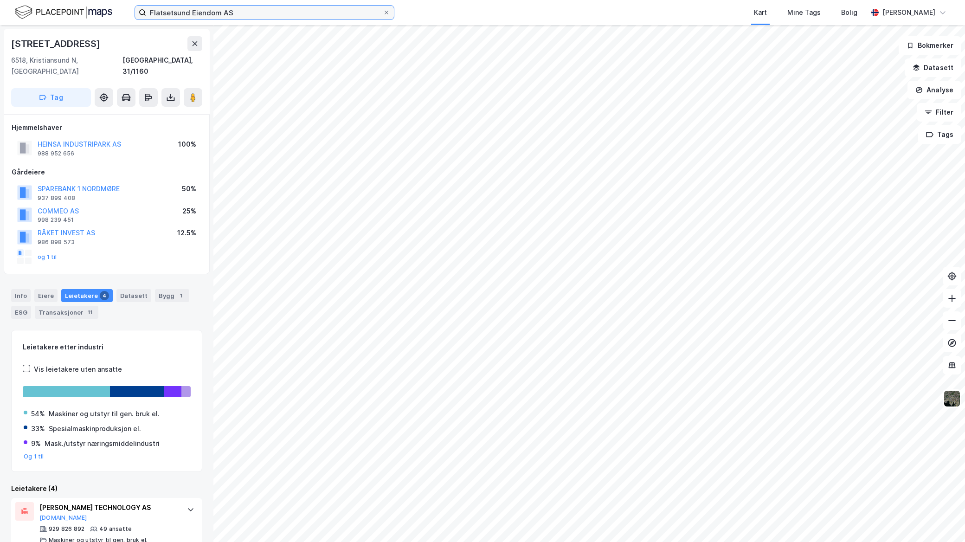
click at [252, 16] on input "Flatsetsund Eiendom AS" at bounding box center [264, 13] width 237 height 14
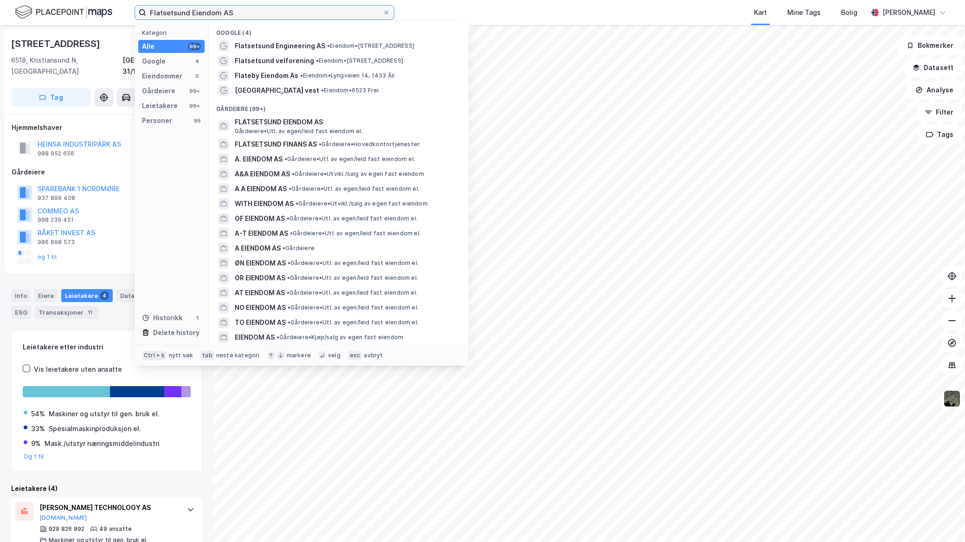
drag, startPoint x: 237, startPoint y: 13, endPoint x: 82, endPoint y: 10, distance: 155.0
click at [82, 10] on div "Flatsetsund Eiendom AS Kategori Alle 99+ Google 4 Eiendommer 0 Gårdeiere 99+ Le…" at bounding box center [482, 12] width 965 height 25
paste input "Lunvikveien 42"
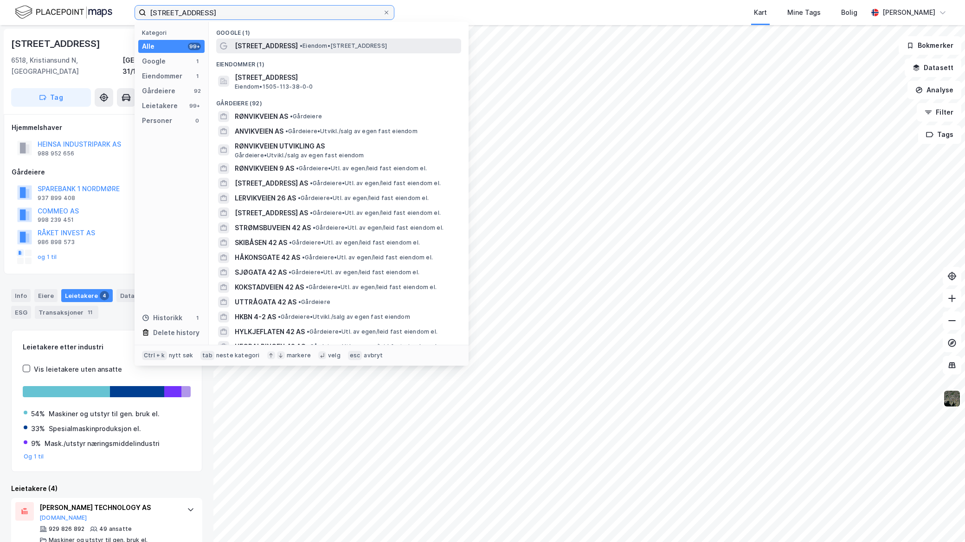
type input "Lunvikveien 42"
click at [281, 47] on span "Lunvikveien 42" at bounding box center [266, 45] width 63 height 11
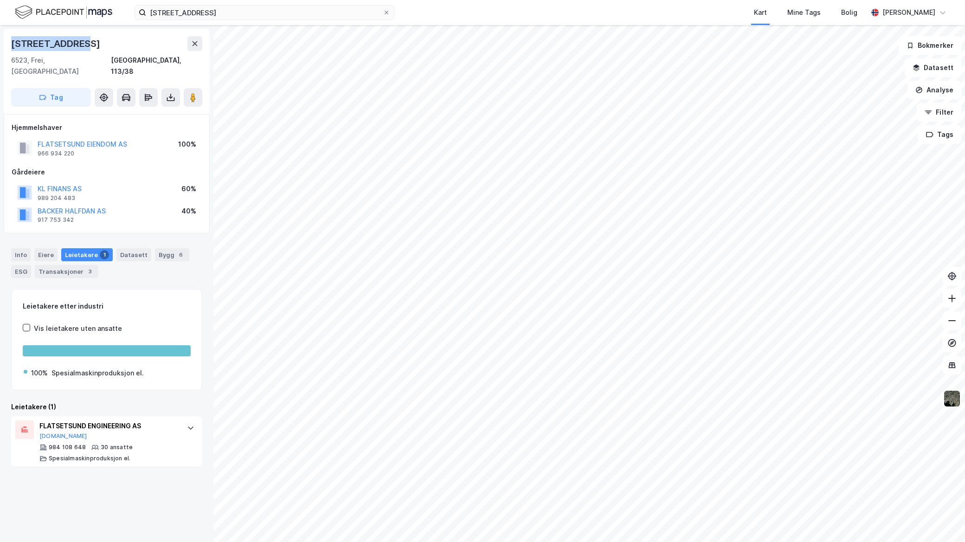
drag, startPoint x: 99, startPoint y: 36, endPoint x: 4, endPoint y: 44, distance: 95.9
click at [4, 44] on div "Lunvikveien 42 6523, Frei, Møre Og Romsdal Kristiansund, 113/38 Tag" at bounding box center [107, 71] width 206 height 85
copy div "Lunvikveien 42"
click at [13, 237] on div "Info Eiere Leietakere 1 Datasett Bygg 6 ESG Transaksjoner 3" at bounding box center [106, 259] width 213 height 45
click at [24, 248] on div "Info" at bounding box center [20, 254] width 19 height 13
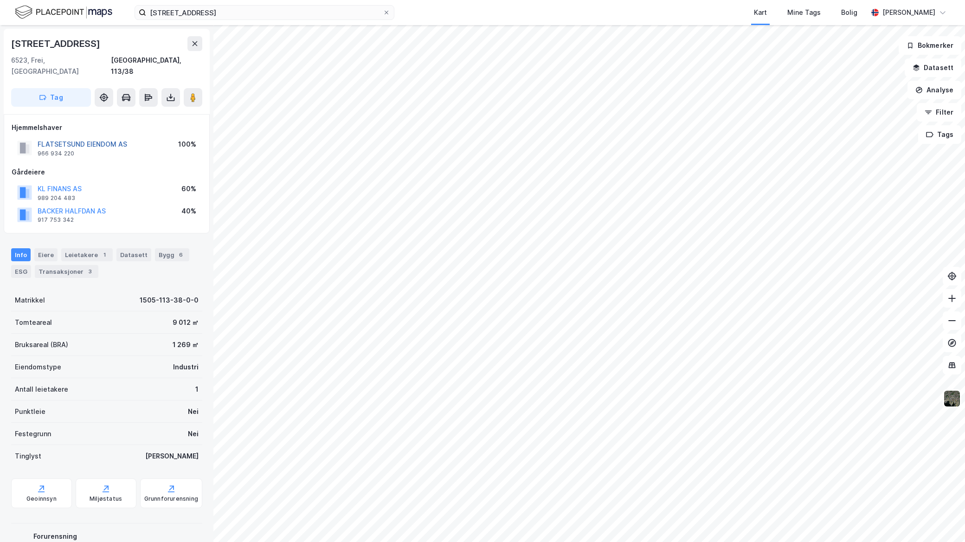
click at [0, 0] on button "FLATSETSUND EIENDOM AS" at bounding box center [0, 0] width 0 height 0
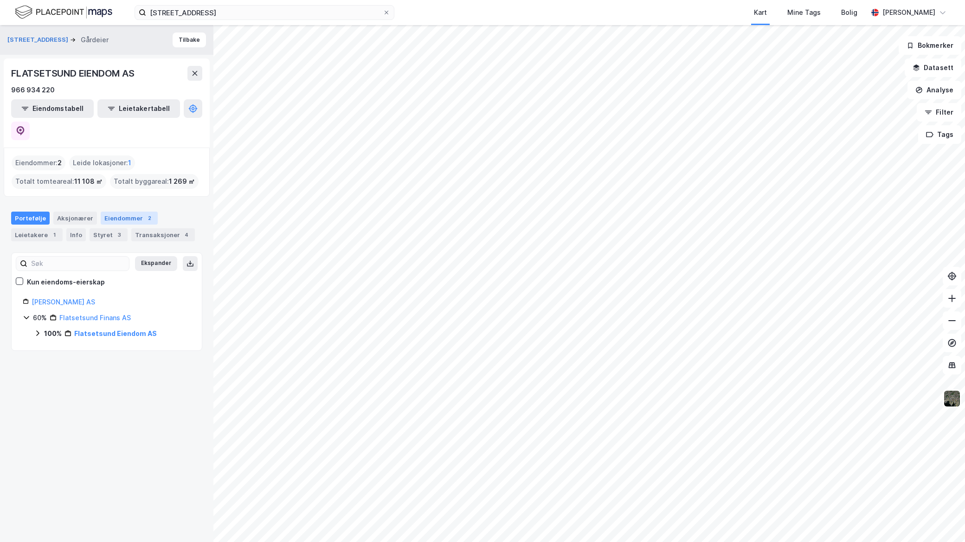
click at [110, 212] on div "Eiendommer 2" at bounding box center [129, 218] width 57 height 13
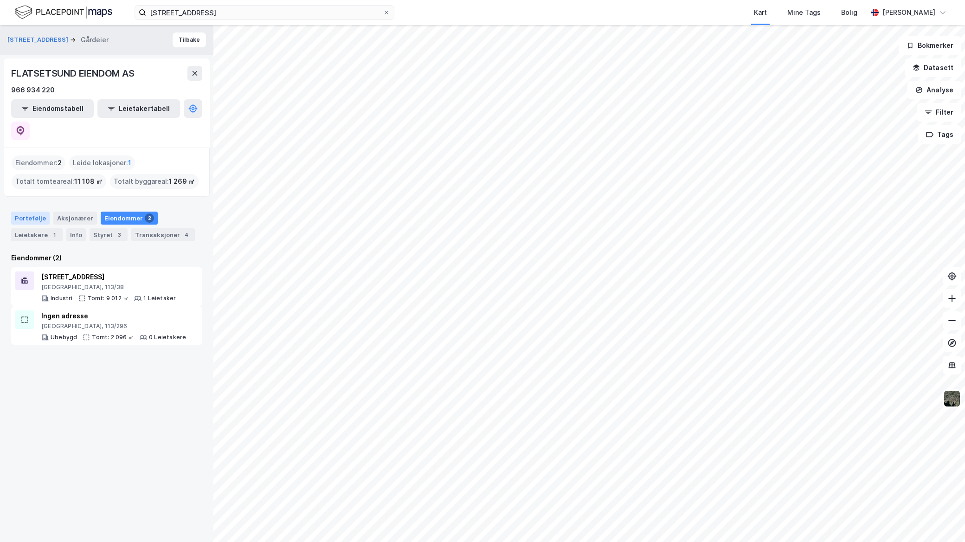
click at [31, 212] on div "Portefølje" at bounding box center [30, 218] width 39 height 13
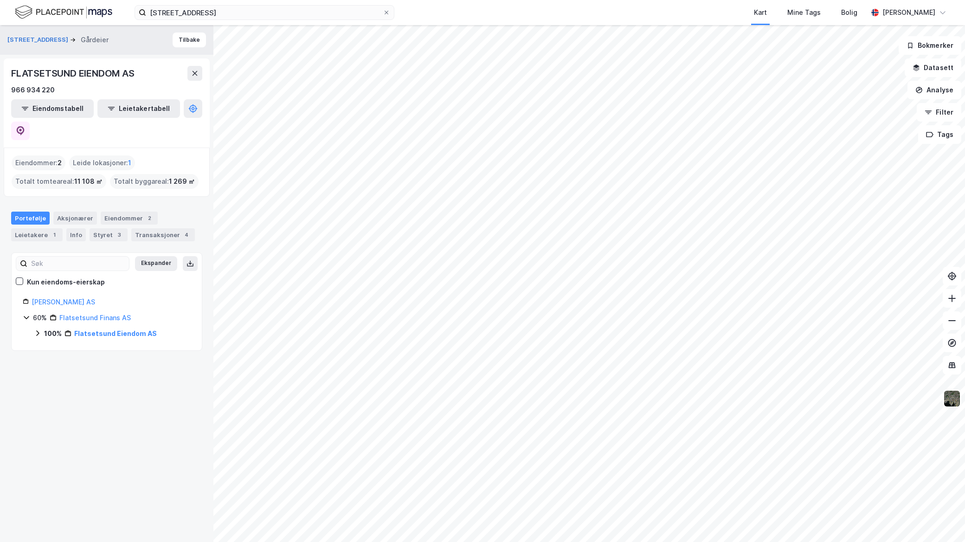
click at [35, 329] on icon at bounding box center [37, 332] width 7 height 7
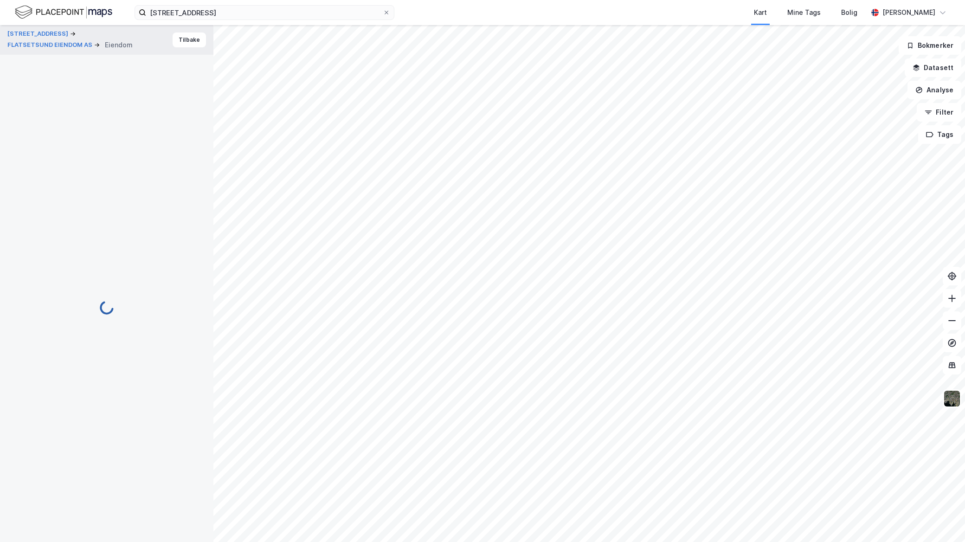
scroll to position [0, 0]
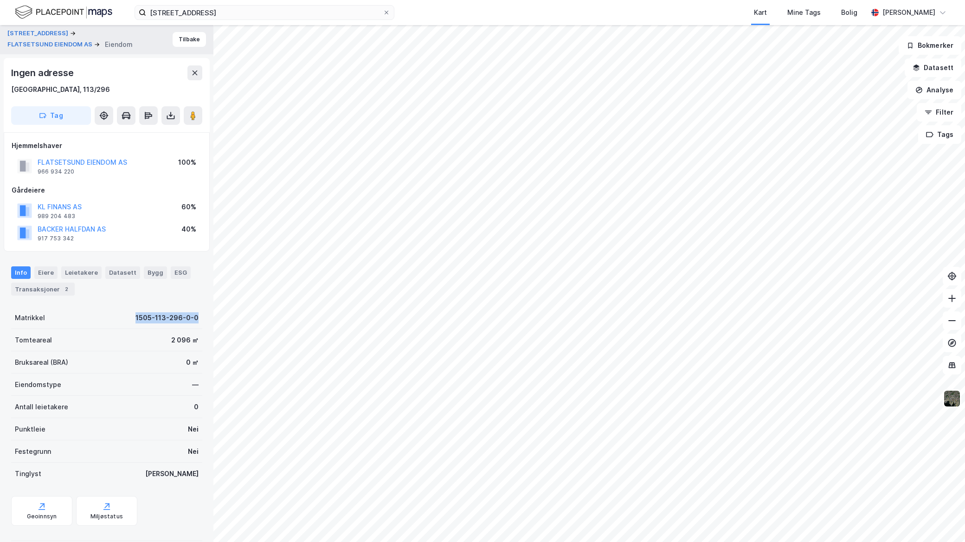
drag, startPoint x: 123, startPoint y: 314, endPoint x: 194, endPoint y: 321, distance: 70.9
click at [194, 321] on div "Matrikkel 1505-113-296-0-0" at bounding box center [106, 318] width 191 height 22
copy div "1505-113-296-0-0"
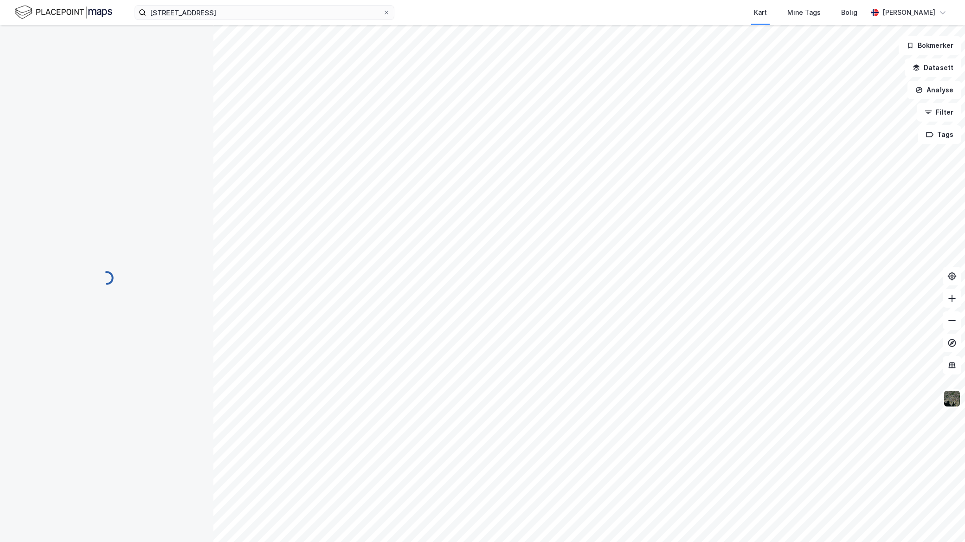
scroll to position [0, 0]
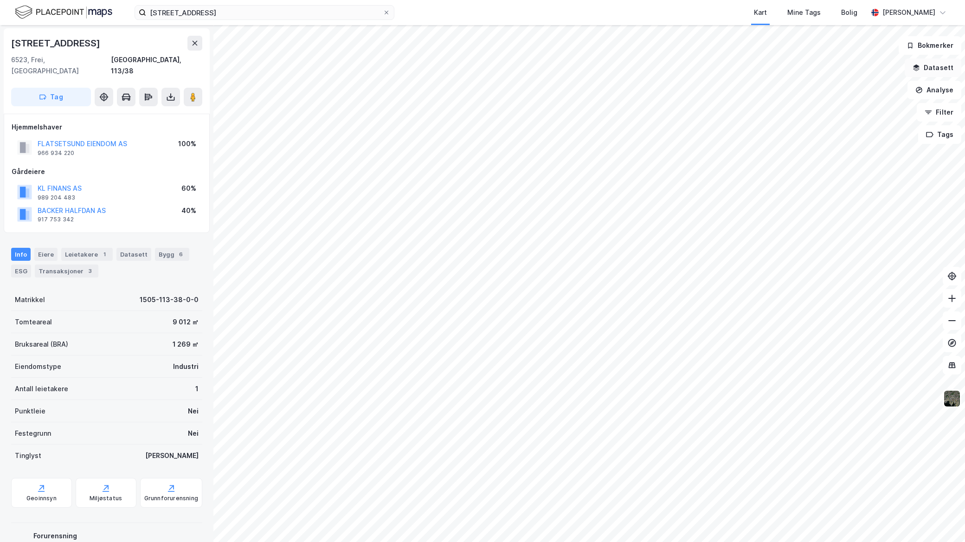
click at [934, 68] on button "Datasett" at bounding box center [933, 67] width 57 height 19
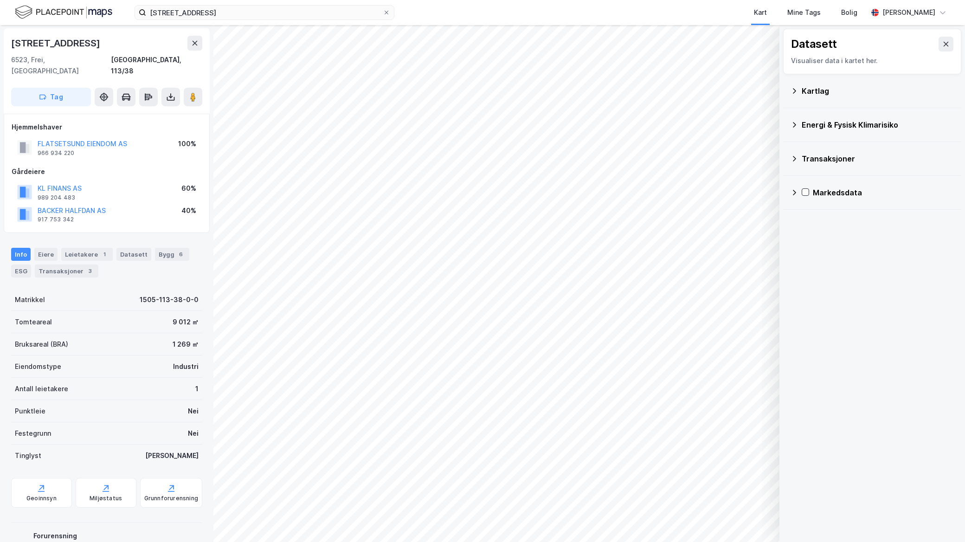
click at [804, 93] on div "Kartlag" at bounding box center [878, 90] width 152 height 11
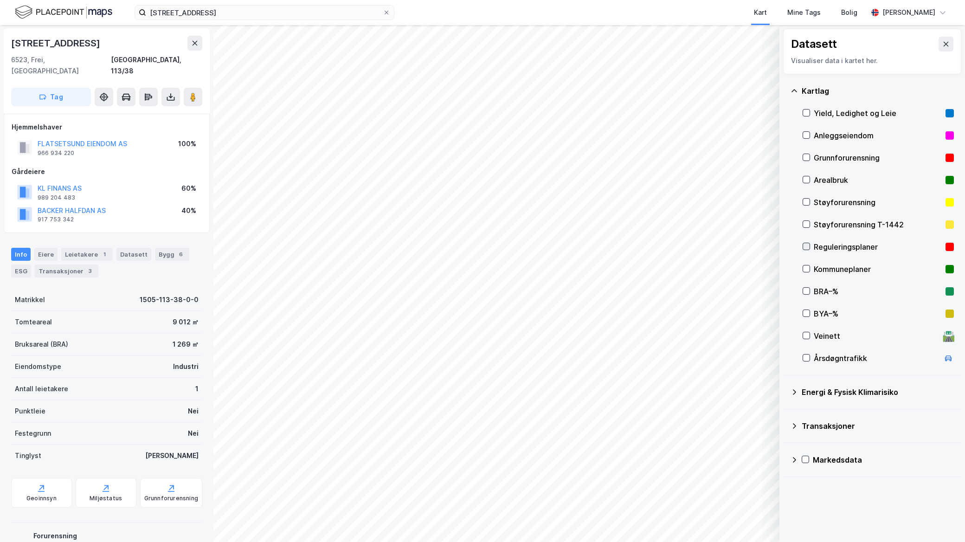
click at [808, 248] on icon at bounding box center [806, 246] width 6 height 6
click at [806, 271] on icon at bounding box center [806, 268] width 6 height 6
click at [806, 241] on div "Reguleringsplaner" at bounding box center [878, 247] width 151 height 22
click at [742, 516] on button "Vis" at bounding box center [731, 517] width 77 height 15
click at [726, 498] on icon at bounding box center [727, 497] width 7 height 7
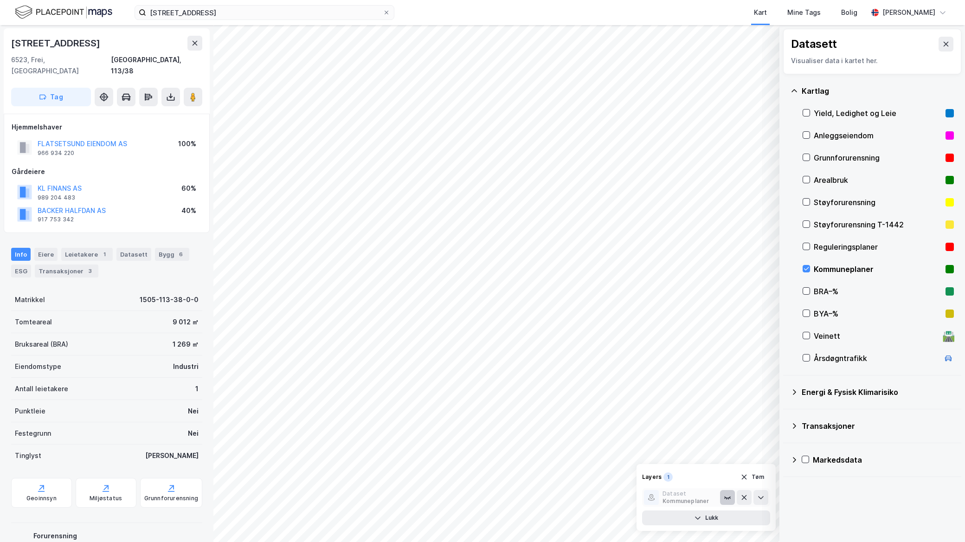
click at [727, 497] on icon at bounding box center [727, 497] width 7 height 7
click at [715, 516] on button "Lukk" at bounding box center [706, 517] width 128 height 15
click at [711, 499] on div "Layers" at bounding box center [702, 499] width 19 height 7
click at [729, 513] on button "Vis" at bounding box center [731, 517] width 77 height 15
click at [755, 499] on button at bounding box center [761, 497] width 15 height 15
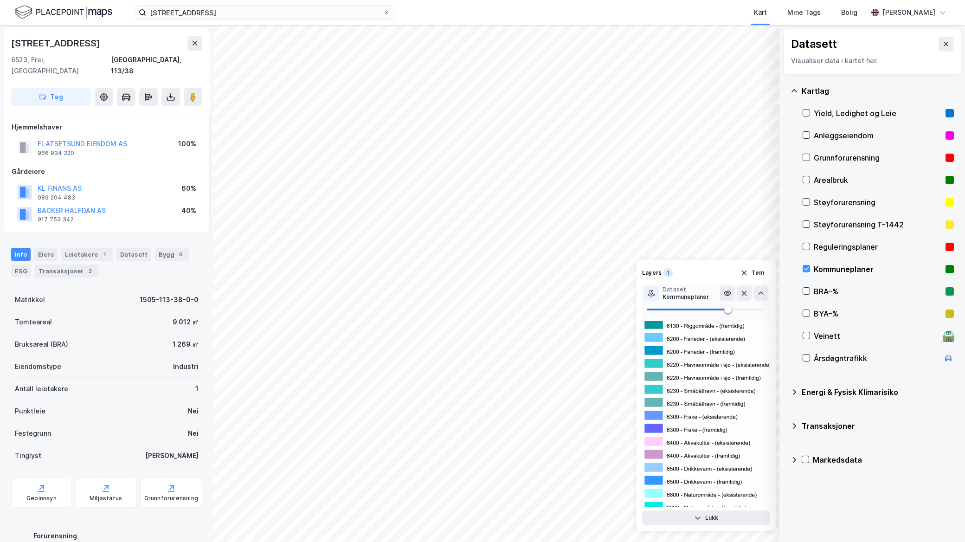
scroll to position [3176, 0]
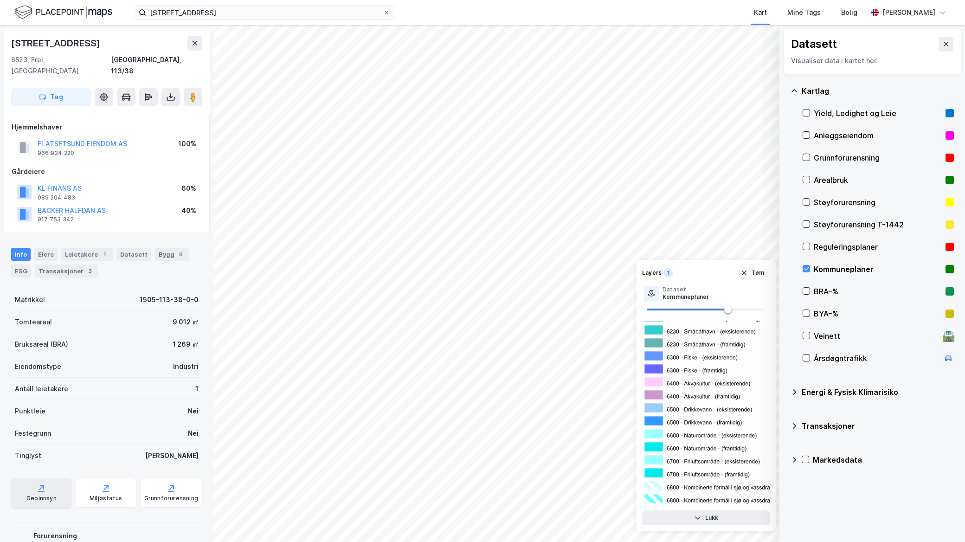
click at [28, 478] on div "Geoinnsyn" at bounding box center [41, 493] width 61 height 30
click at [169, 92] on icon at bounding box center [170, 96] width 9 height 9
click at [158, 109] on div "Last ned grunnbok" at bounding box center [130, 115] width 99 height 15
click at [141, 127] on div "Last ned matrikkelrapport" at bounding box center [136, 130] width 77 height 7
click at [48, 482] on div "Geoinnsyn" at bounding box center [41, 493] width 61 height 30
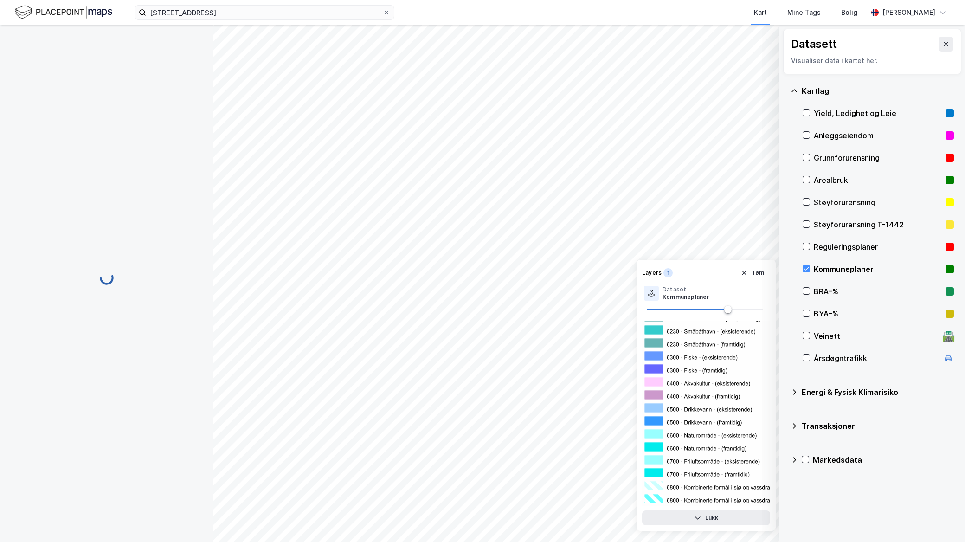
scroll to position [0, 0]
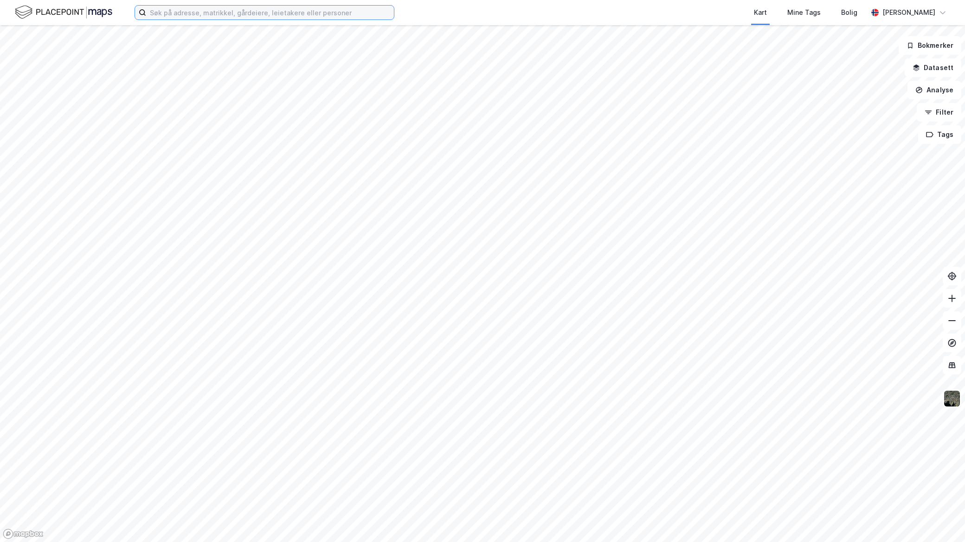
click at [187, 15] on input at bounding box center [270, 13] width 248 height 14
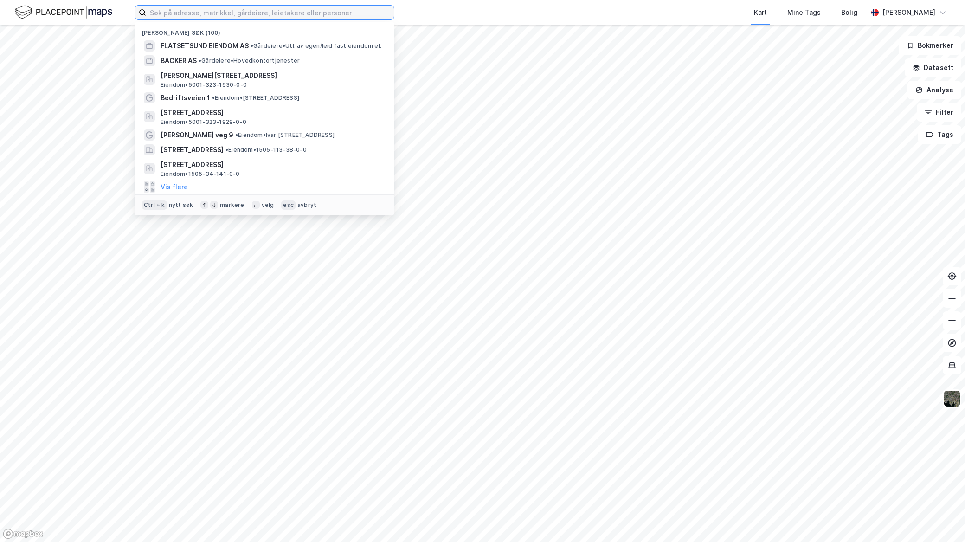
click at [215, 6] on input at bounding box center [270, 13] width 248 height 14
paste input "Lunvikveien 42"
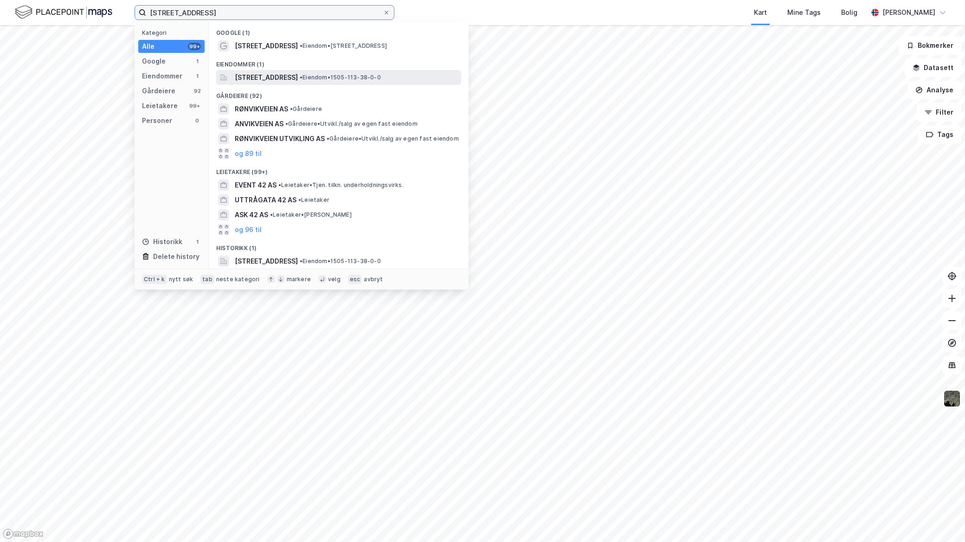
type input "Lunvikveien 42"
click at [298, 77] on span "[STREET_ADDRESS]" at bounding box center [266, 77] width 63 height 11
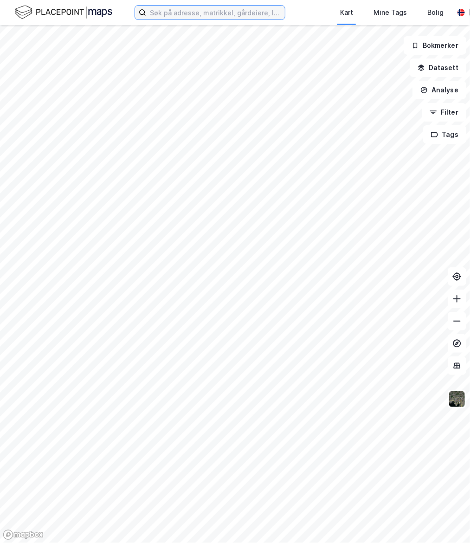
click at [191, 10] on input at bounding box center [215, 13] width 139 height 14
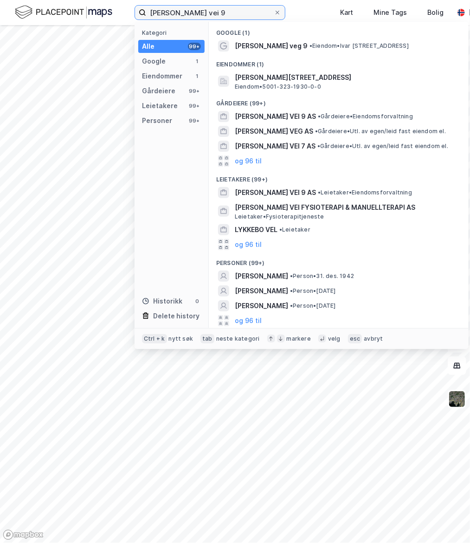
type input "[PERSON_NAME] vei 9"
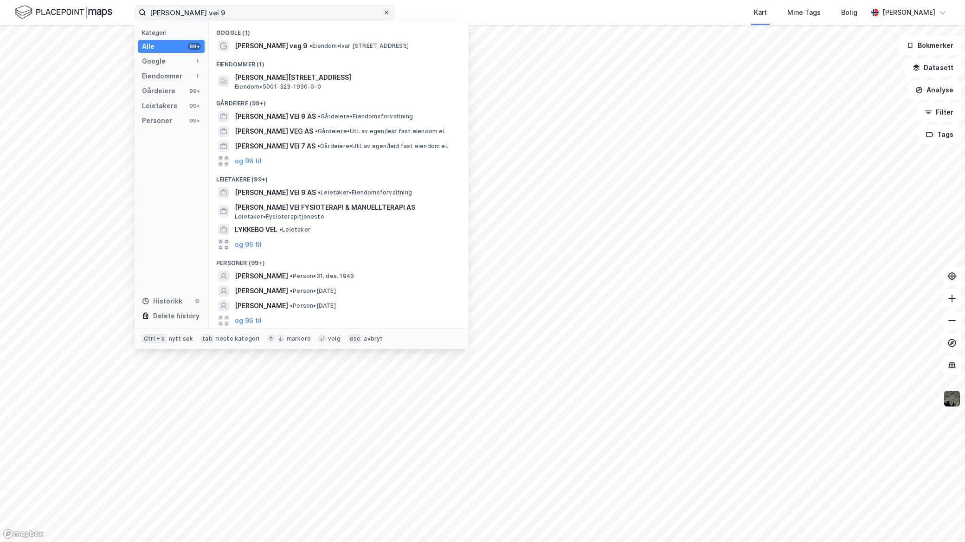
click at [385, 12] on icon at bounding box center [387, 13] width 6 height 6
click at [383, 12] on input "[PERSON_NAME] vei 9" at bounding box center [264, 13] width 237 height 14
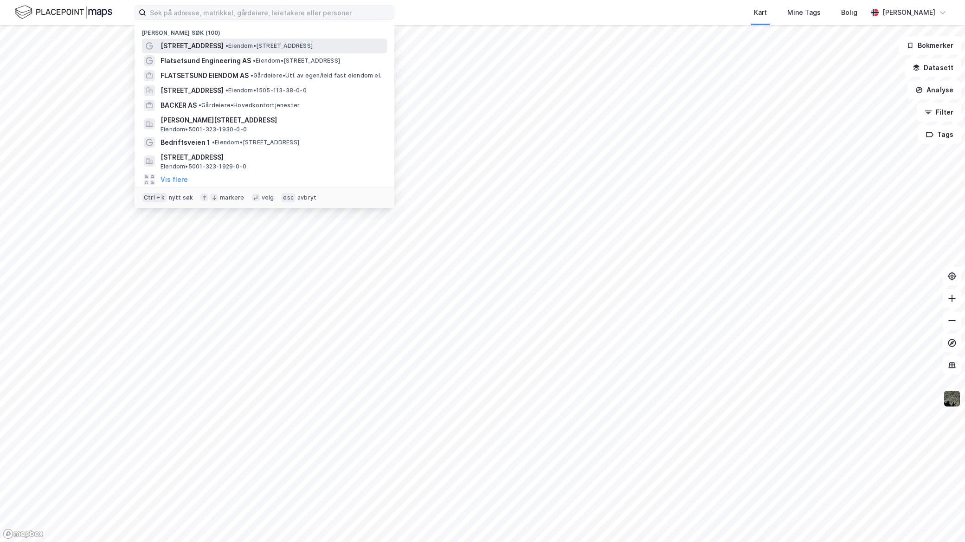
click at [271, 46] on span "• Eiendom • [STREET_ADDRESS]" at bounding box center [269, 45] width 87 height 7
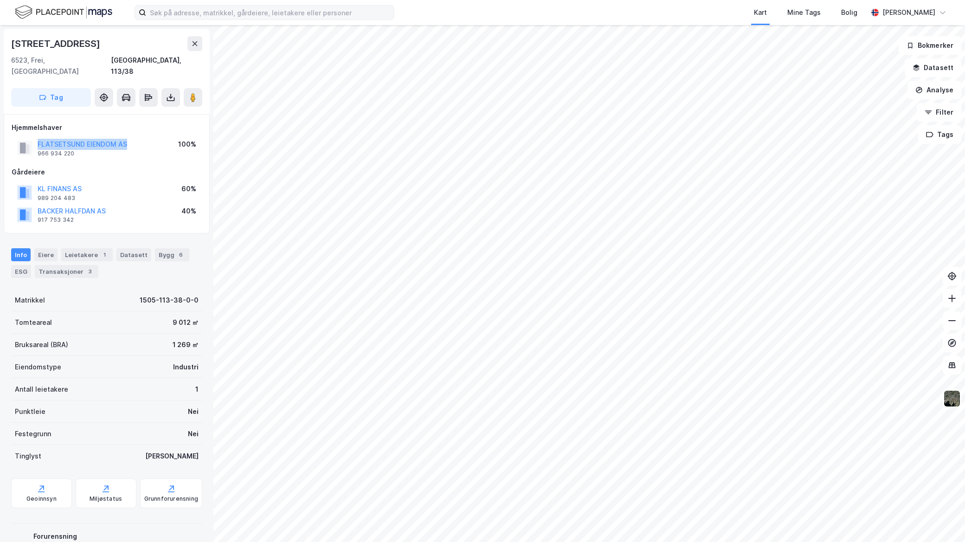
drag, startPoint x: 148, startPoint y: 135, endPoint x: 37, endPoint y: 129, distance: 110.6
click at [37, 137] on div "FLATSETSUND EIENDOM AS 966 934 220 100%" at bounding box center [107, 148] width 190 height 22
copy button "FLATSETSUND EIENDOM AS"
drag, startPoint x: 77, startPoint y: 48, endPoint x: 10, endPoint y: 45, distance: 67.3
click at [10, 45] on div "[STREET_ADDRESS]" at bounding box center [107, 71] width 206 height 85
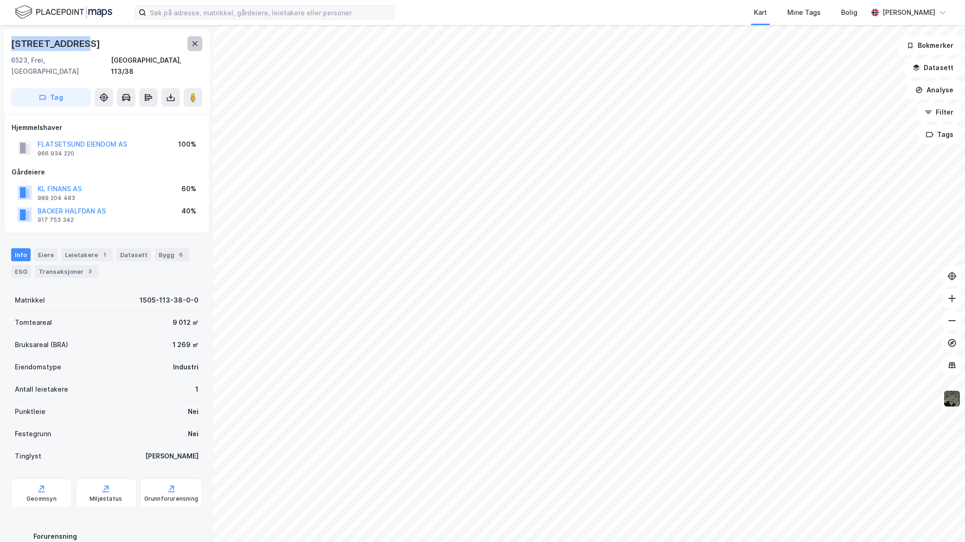
copy div "[STREET_ADDRESS]"
